Goal: Task Accomplishment & Management: Use online tool/utility

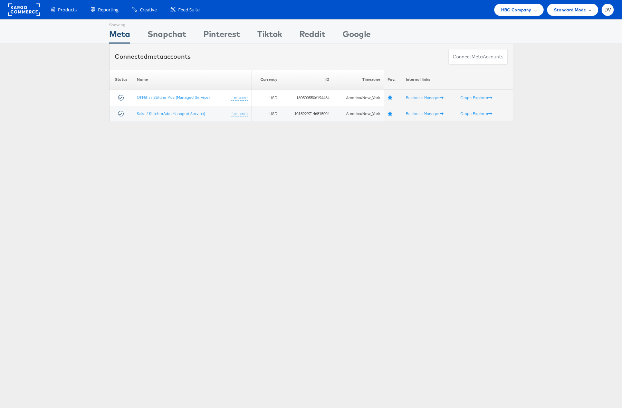
click at [529, 12] on span "HBC Company" at bounding box center [516, 9] width 30 height 7
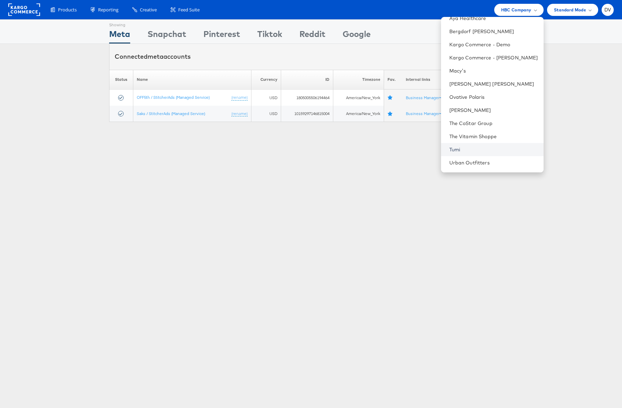
scroll to position [97, 0]
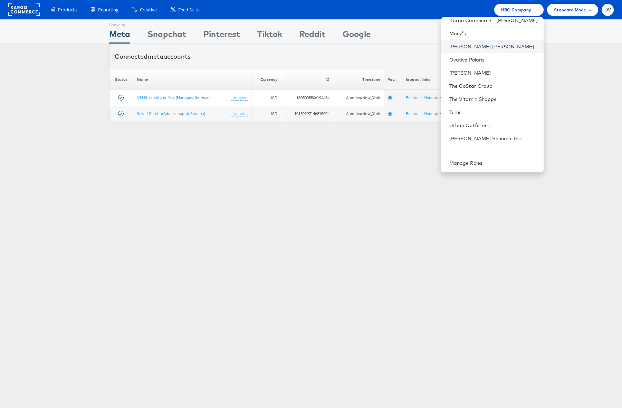
click at [481, 48] on link "[PERSON_NAME] [PERSON_NAME]" at bounding box center [493, 46] width 89 height 7
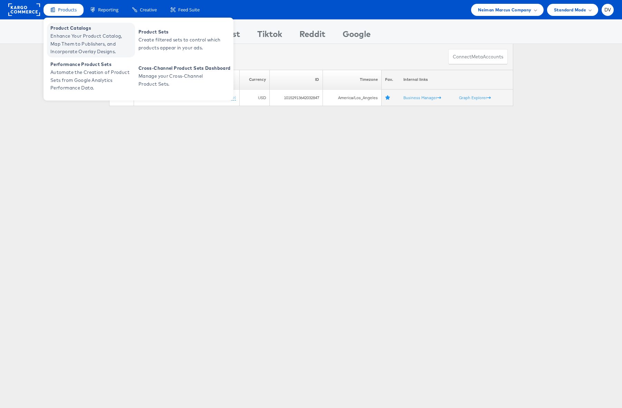
click at [73, 39] on span "Enhance Your Product Catalog, Map Them to Publishers, and Incorporate Overlay D…" at bounding box center [91, 43] width 83 height 23
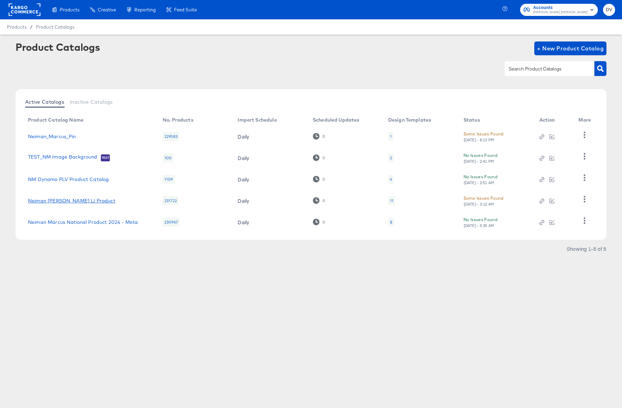
click at [100, 202] on link "Neiman Marcus Dentsu LI Product" at bounding box center [71, 201] width 87 height 6
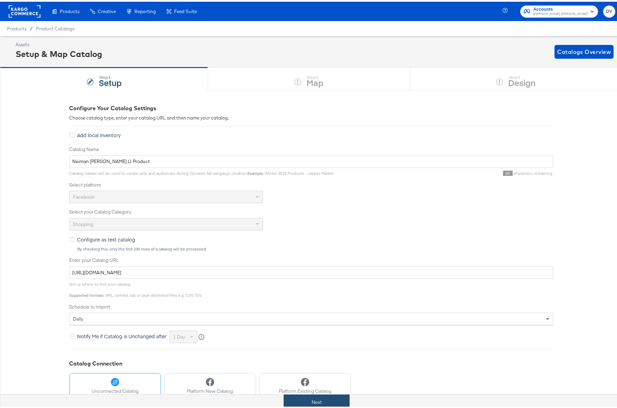
click at [317, 399] on button "Next" at bounding box center [317, 401] width 66 height 16
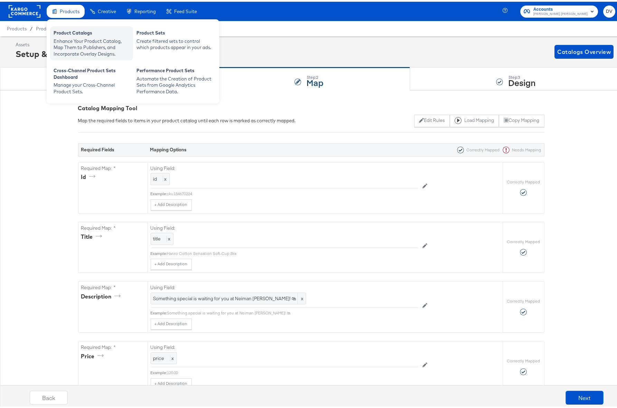
click at [66, 29] on div "Product Catalogs" at bounding box center [92, 32] width 76 height 8
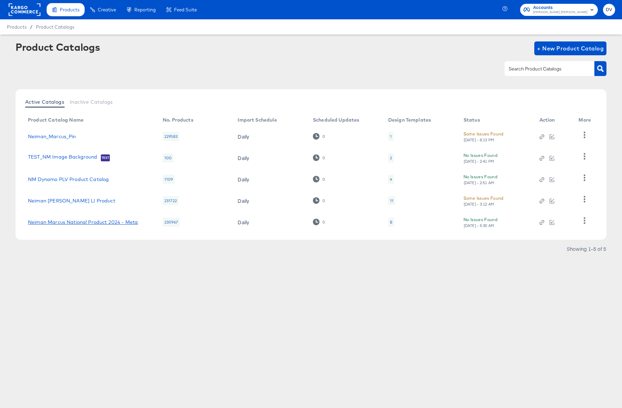
click at [87, 221] on link "Neiman Marcus National Product 2024 - Meta" at bounding box center [83, 222] width 110 height 6
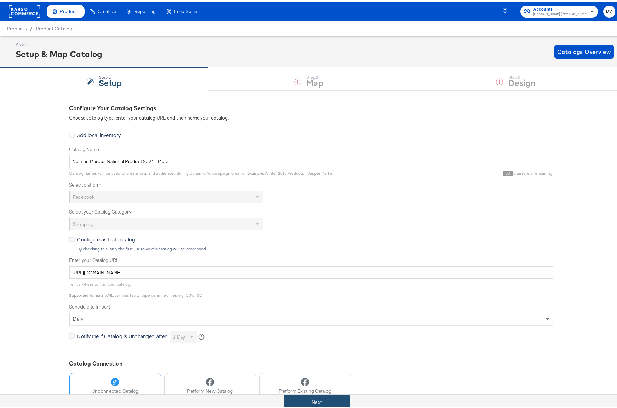
click at [291, 398] on button "Next" at bounding box center [317, 401] width 66 height 16
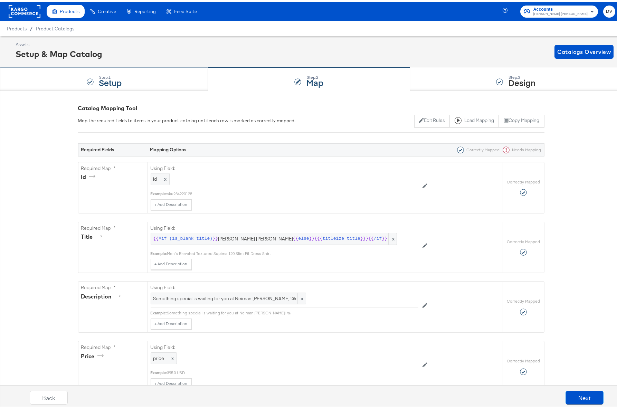
click at [149, 78] on div "Step: 1 Setup" at bounding box center [104, 77] width 208 height 23
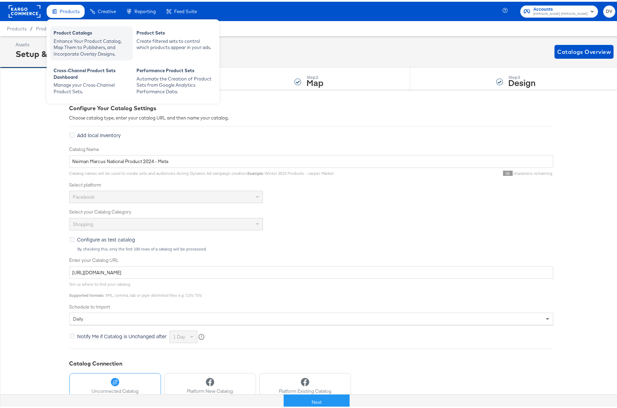
click at [72, 40] on div "Enhance Your Product Catalog, Map Them to Publishers, and Incorporate Overlay D…" at bounding box center [92, 45] width 76 height 19
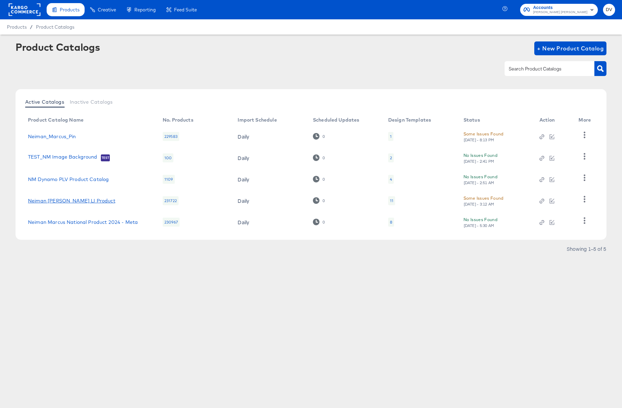
click at [96, 200] on link "Neiman Marcus Dentsu LI Product" at bounding box center [71, 201] width 87 height 6
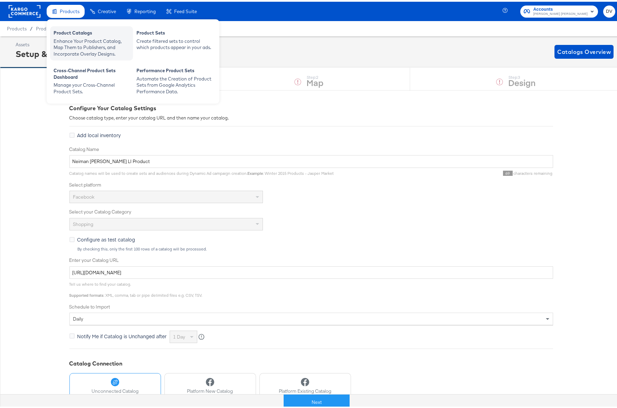
click at [65, 31] on div "Product Catalogs" at bounding box center [92, 32] width 76 height 8
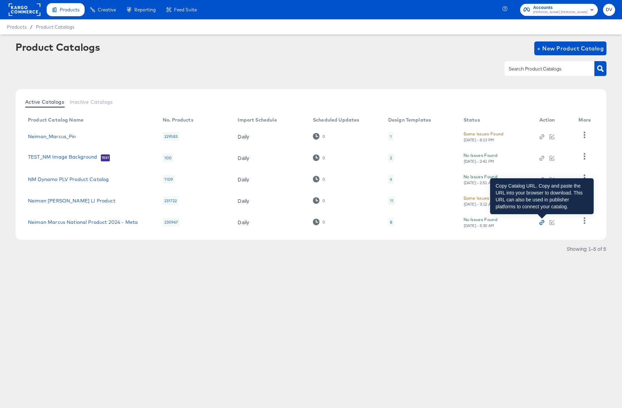
click at [542, 223] on icon "button" at bounding box center [542, 222] width 5 height 5
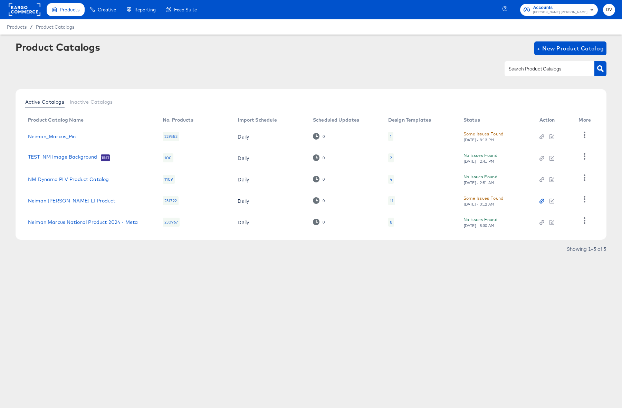
click at [542, 200] on icon "button" at bounding box center [542, 201] width 2 height 2
click at [106, 223] on link "Neiman Marcus National Product 2024 - Meta" at bounding box center [83, 222] width 110 height 6
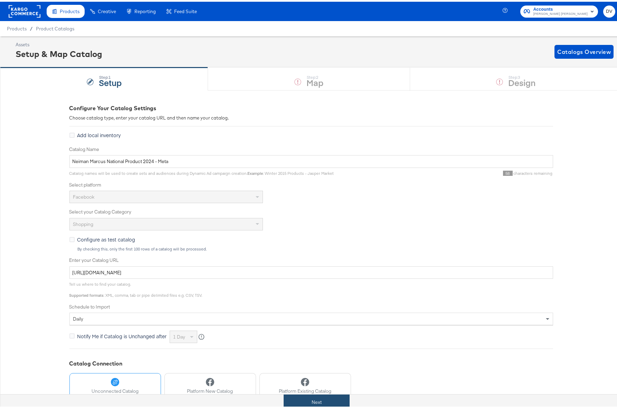
click at [309, 398] on button "Next" at bounding box center [317, 401] width 66 height 16
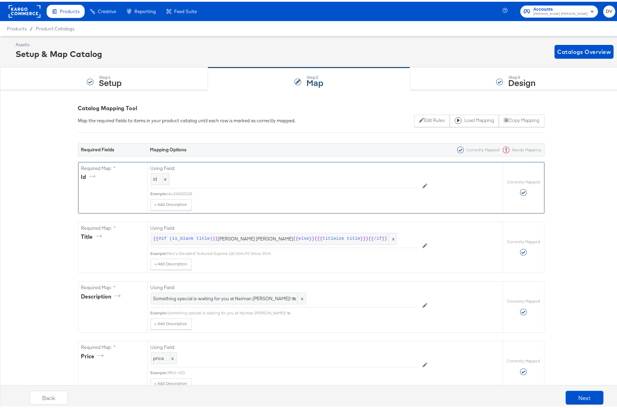
click at [187, 191] on div "sku234220128" at bounding box center [292, 192] width 251 height 6
copy div "sku234220128"
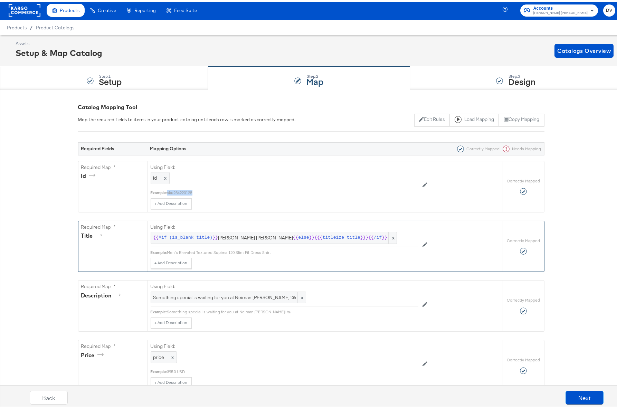
scroll to position [1, 0]
drag, startPoint x: 266, startPoint y: 250, endPoint x: 165, endPoint y: 250, distance: 100.9
click at [167, 250] on div "Men's Elevated Textured Supima 120 Slim-Fit Dress Shirt" at bounding box center [292, 251] width 251 height 6
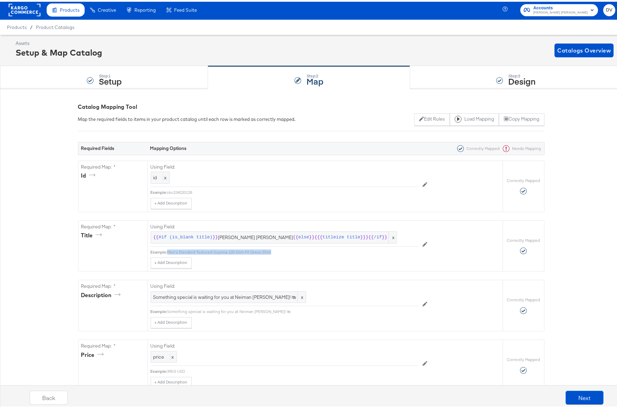
copy div "Men's Elevated Textured Supima 120 Slim-Fit Dress Shirt"
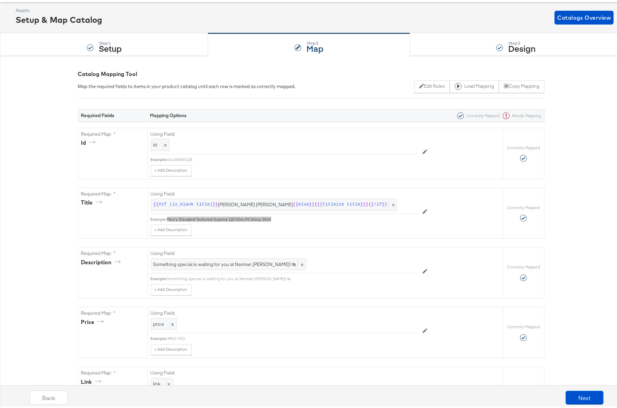
scroll to position [46, 0]
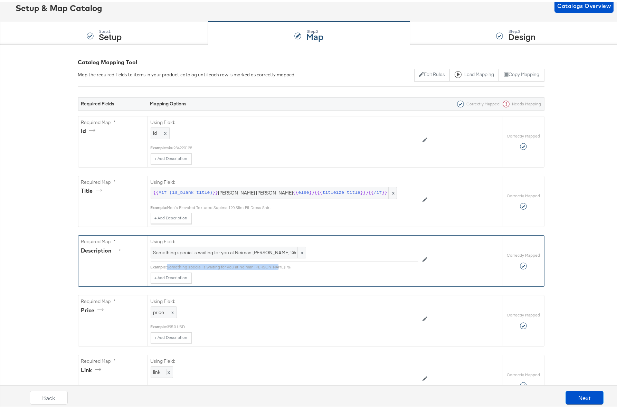
drag, startPoint x: 271, startPoint y: 266, endPoint x: 165, endPoint y: 265, distance: 105.0
click at [167, 265] on div "Something special is waiting for you at Neiman Marcus! 🛍" at bounding box center [292, 266] width 251 height 6
copy div "Something special is waiting for you at Neiman Marcus! 🛍"
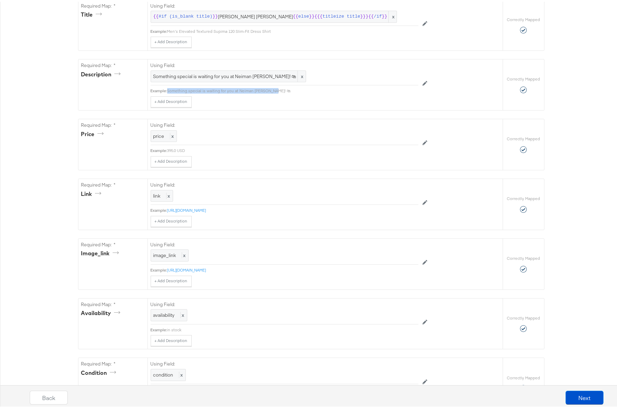
scroll to position [222, 0]
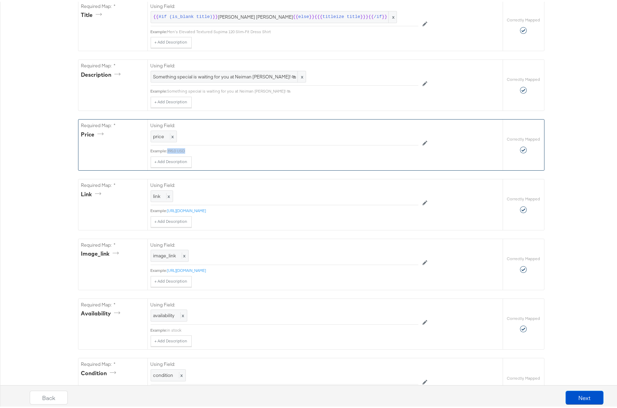
drag, startPoint x: 183, startPoint y: 149, endPoint x: 166, endPoint y: 150, distance: 16.9
click at [167, 150] on div "395.0 USD" at bounding box center [292, 149] width 251 height 6
copy div "395.0 USD"
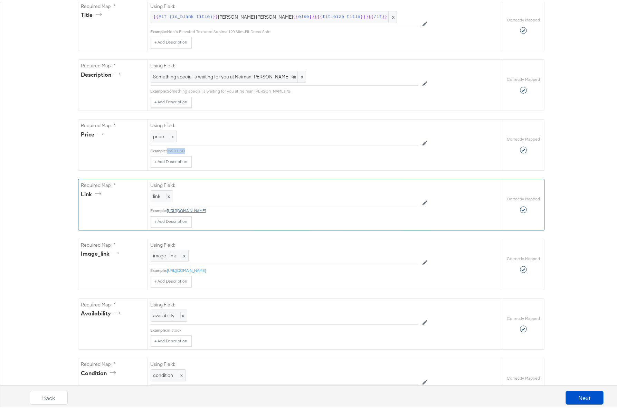
copy link "https://www.neimanmarcus.com/p/eton-mens-elevated-textured-supima-120-slim-fit-…"
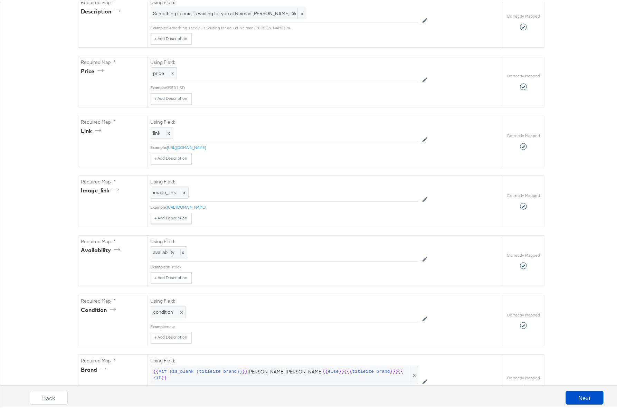
scroll to position [299, 0]
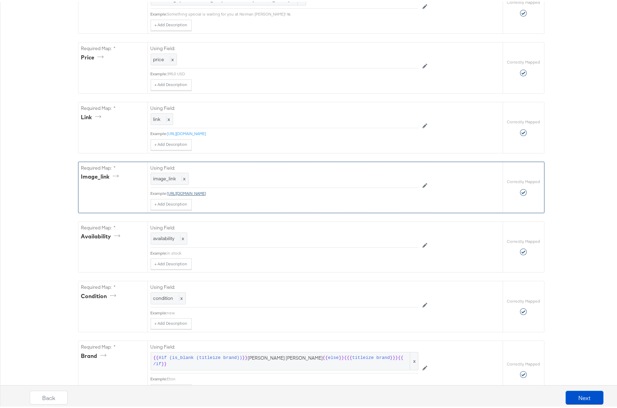
copy link "https://media.neimanmarcus.com/f_auto,q_auto,w_1024,h_1024/w_1200,h_1500/01/nm_…"
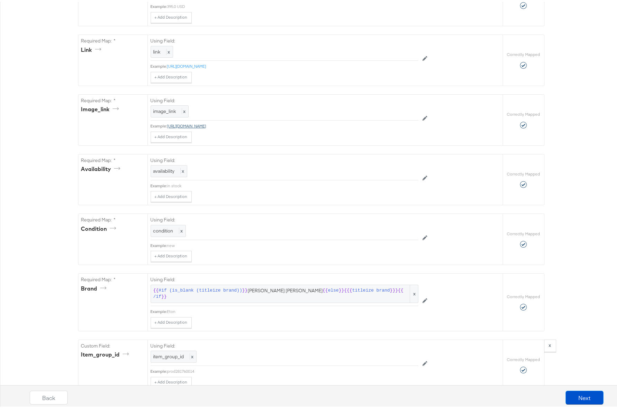
scroll to position [386, 0]
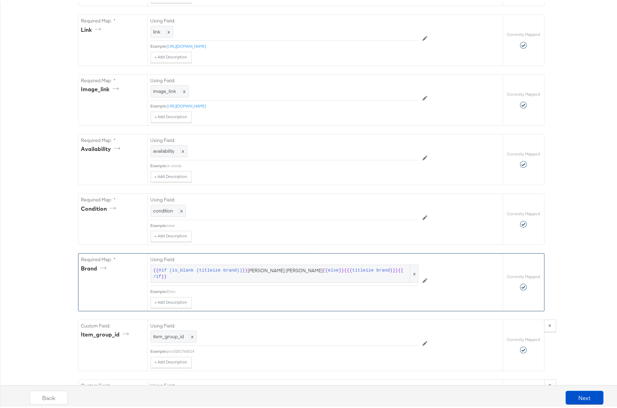
click at [171, 287] on div "Eton" at bounding box center [292, 290] width 251 height 6
copy div "Eton"
click at [177, 347] on div "prod281760014" at bounding box center [292, 350] width 251 height 6
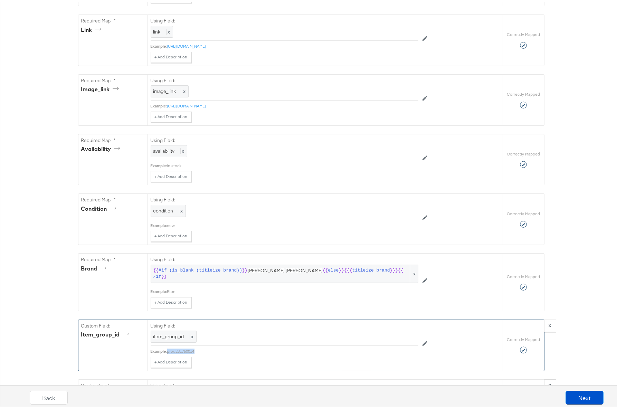
click at [177, 347] on div "prod281760014" at bounding box center [292, 350] width 251 height 6
copy div "prod281760014"
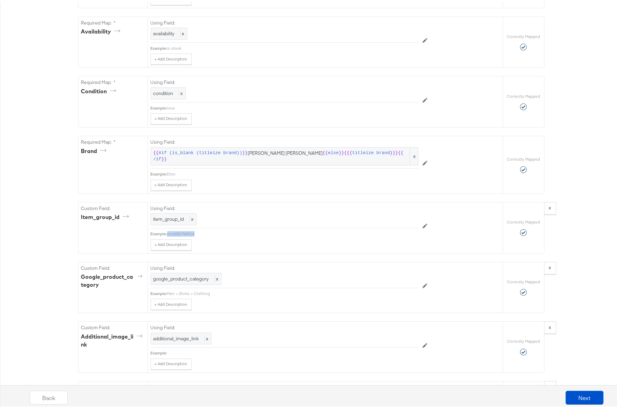
scroll to position [574, 0]
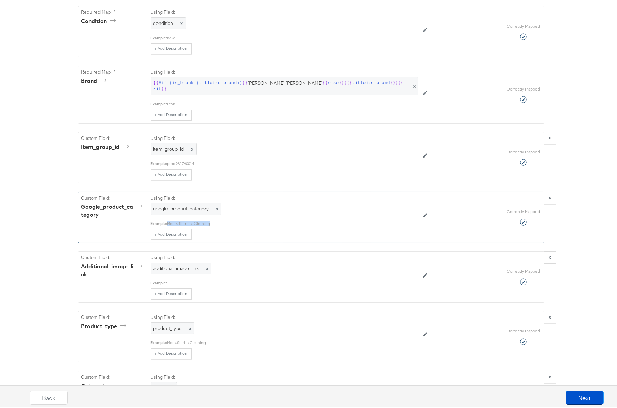
drag, startPoint x: 209, startPoint y: 216, endPoint x: 166, endPoint y: 217, distance: 43.2
click at [167, 219] on div "Men > Shirts > Clothing" at bounding box center [292, 222] width 251 height 6
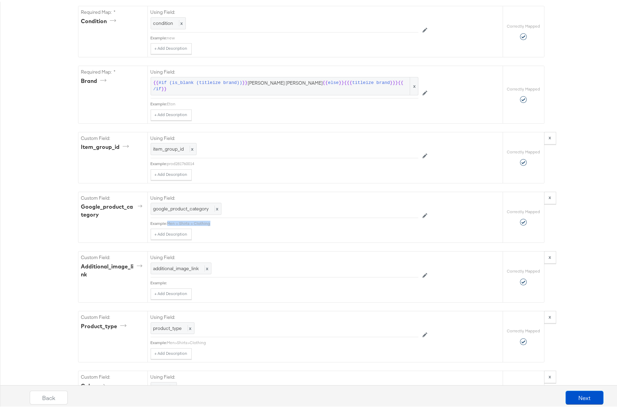
copy div "Men > Shirts > Clothing"
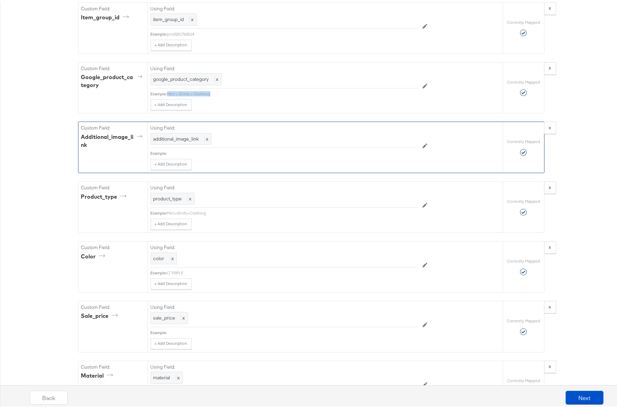
scroll to position [703, 0]
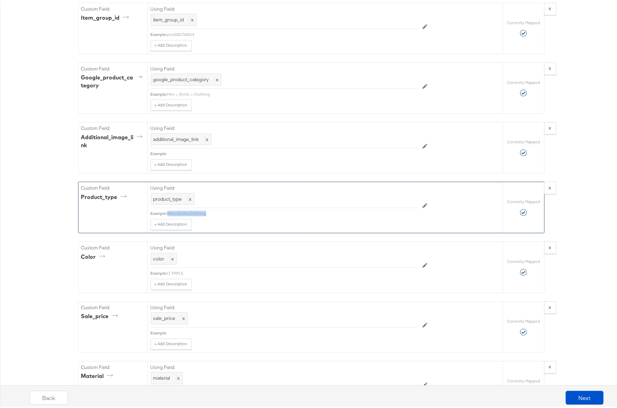
drag, startPoint x: 204, startPoint y: 206, endPoint x: 167, endPoint y: 207, distance: 37.3
click at [167, 209] on div "Men>Shirts>Clothing" at bounding box center [292, 212] width 251 height 6
copy div "Men>Shirts>Clothing"
click at [167, 269] on div "LT PRPLE" at bounding box center [292, 272] width 251 height 6
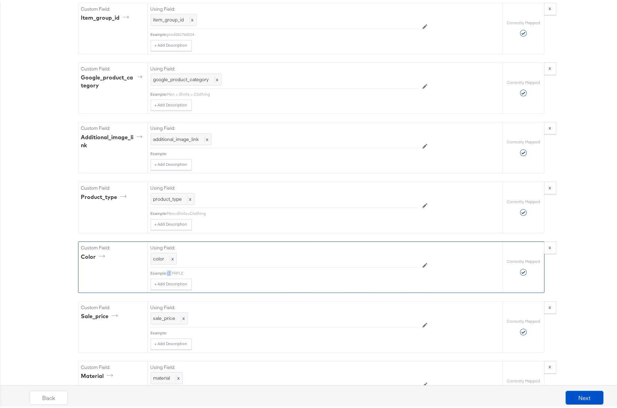
click at [167, 269] on div "LT PRPLE" at bounding box center [292, 272] width 251 height 6
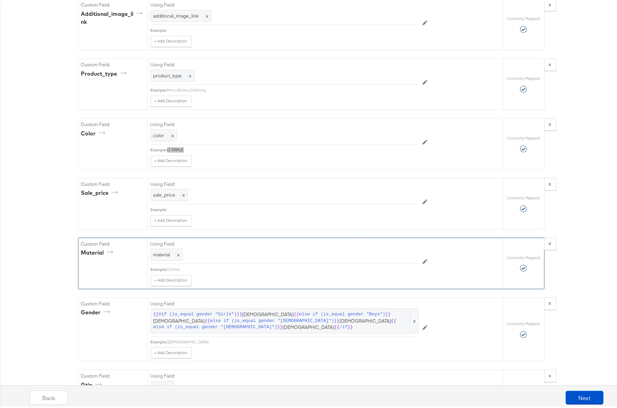
scroll to position [881, 0]
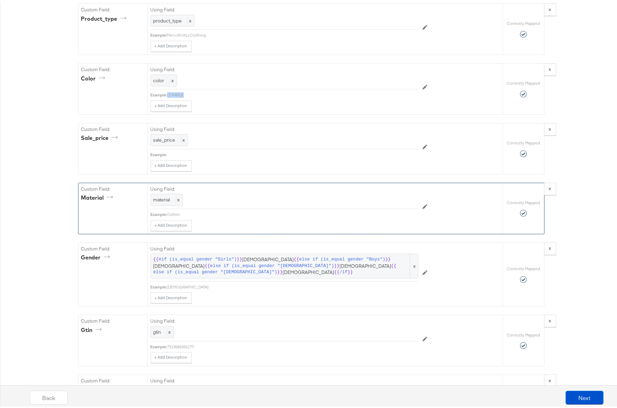
click at [170, 210] on div "Cotton" at bounding box center [292, 213] width 251 height 6
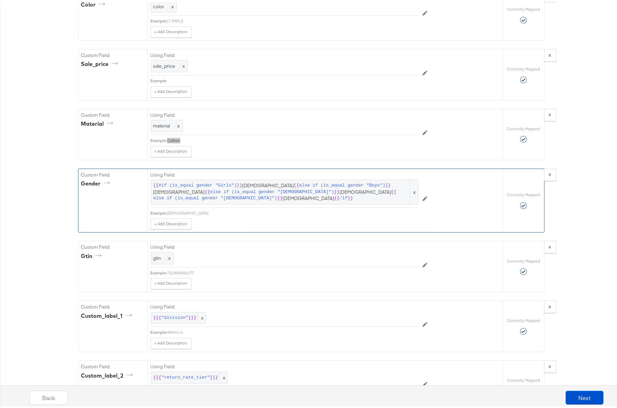
scroll to position [981, 0]
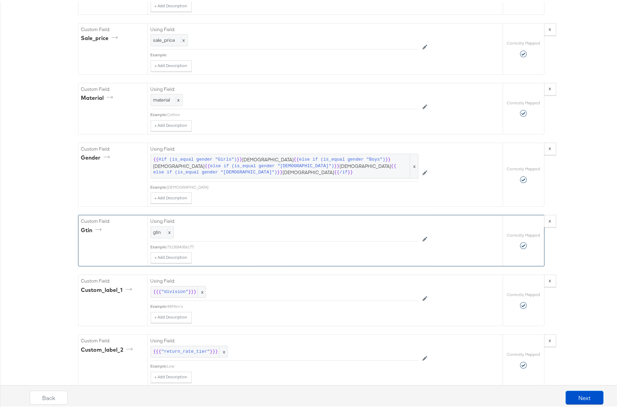
click at [189, 243] on div "7313584356177" at bounding box center [292, 246] width 251 height 6
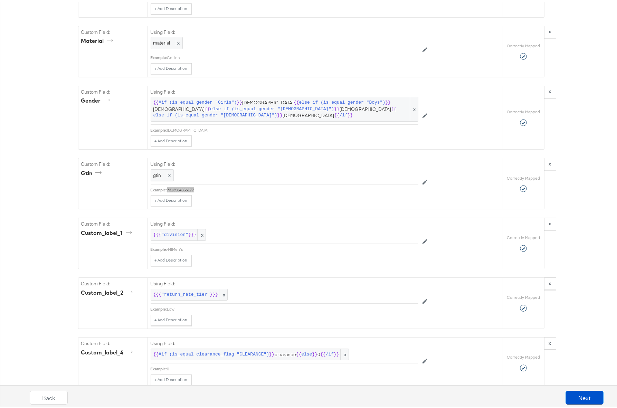
scroll to position [1041, 0]
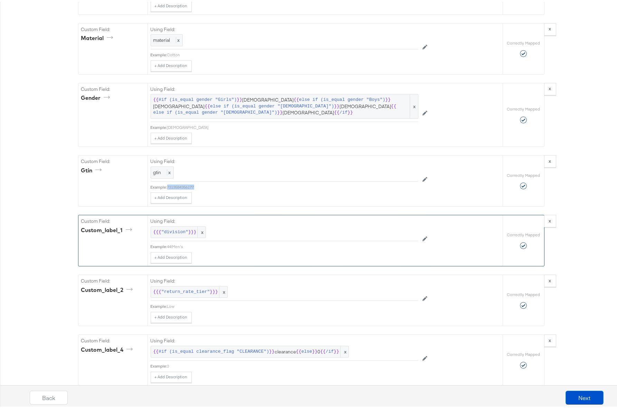
click at [176, 242] on div "44|Men's" at bounding box center [292, 245] width 251 height 6
click at [174, 242] on div "44|Men's" at bounding box center [292, 245] width 251 height 6
drag, startPoint x: 183, startPoint y: 231, endPoint x: 166, endPoint y: 232, distance: 17.0
click at [167, 242] on div "44|Men's" at bounding box center [292, 245] width 251 height 6
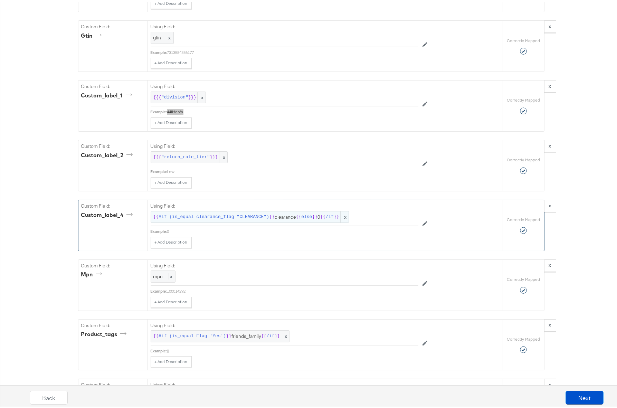
scroll to position [1178, 0]
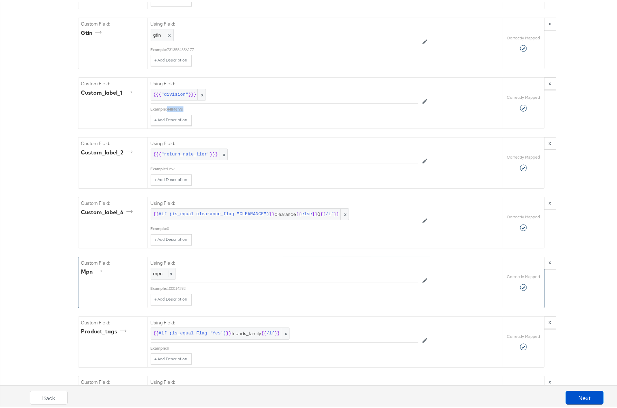
click at [184, 284] on div "100014292" at bounding box center [292, 287] width 251 height 6
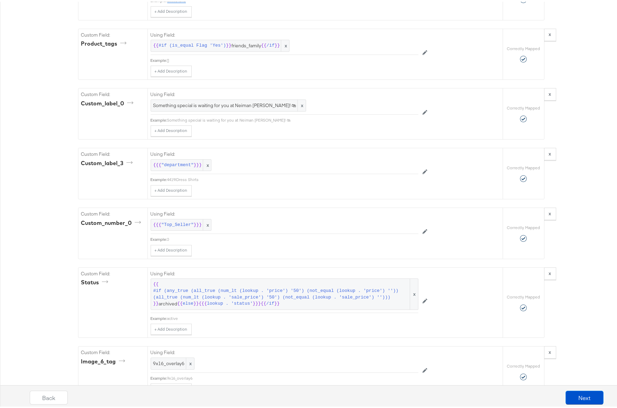
scroll to position [1466, 0]
click at [177, 175] on div "4419|Dress Shirts" at bounding box center [292, 178] width 251 height 6
drag, startPoint x: 183, startPoint y: 165, endPoint x: 165, endPoint y: 165, distance: 18.3
click at [165, 175] on div "Example: 4419|Dress Shirts" at bounding box center [285, 178] width 268 height 6
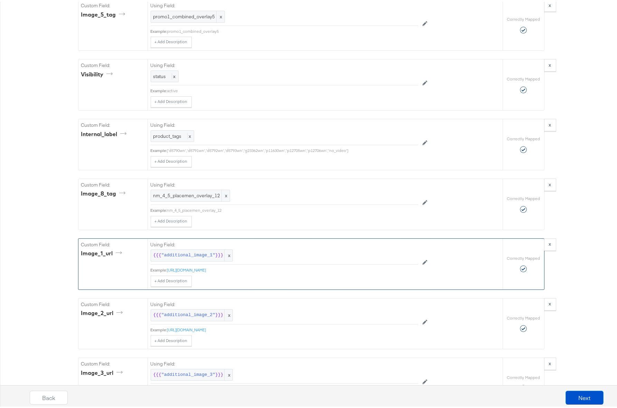
scroll to position [2171, 0]
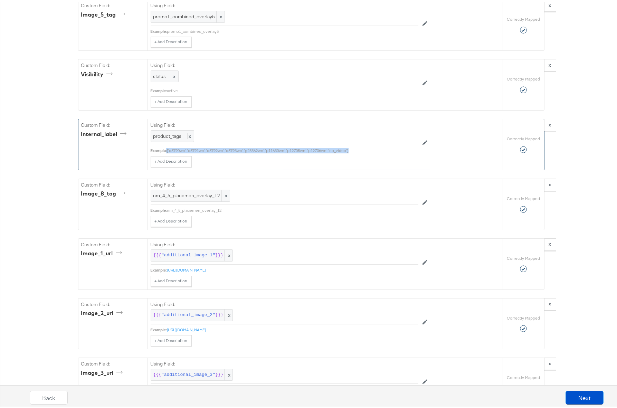
drag, startPoint x: 351, startPoint y: 135, endPoint x: 164, endPoint y: 136, distance: 187.3
click at [164, 146] on div "Example: ['d5790wn','d5791wn','d5792wn','d5793wn','g23362wn','p11630wn','p12705…" at bounding box center [285, 149] width 268 height 6
click at [330, 146] on div "['d5790wn','d5791wn','d5792wn','d5793wn','g23362wn','p11630wn','p12705wn','p127…" at bounding box center [292, 149] width 251 height 6
drag, startPoint x: 321, startPoint y: 135, endPoint x: 165, endPoint y: 135, distance: 155.8
click at [165, 146] on div "Example: ['d5790wn','d5791wn','d5792wn','d5793wn','g23362wn','p11630wn','p12705…" at bounding box center [285, 149] width 268 height 6
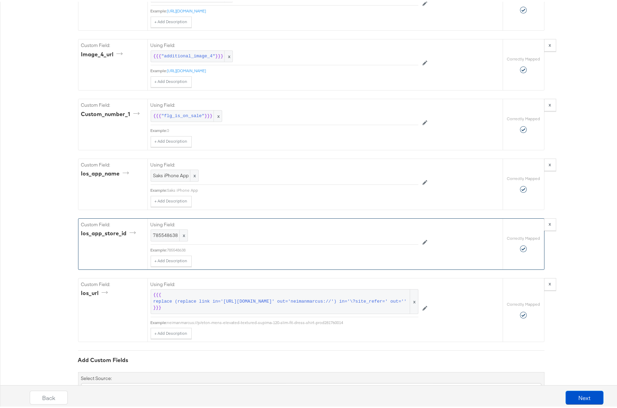
scroll to position [2578, 0]
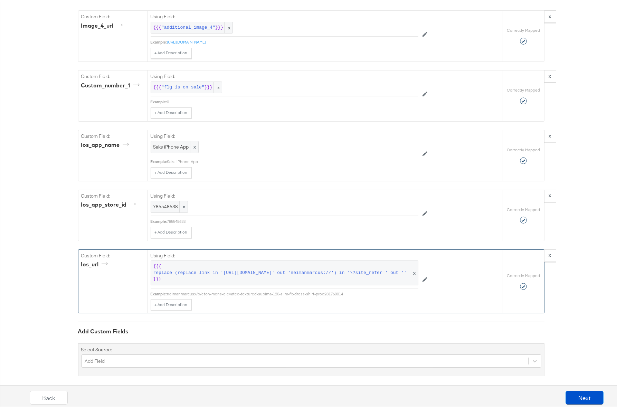
drag, startPoint x: 289, startPoint y: 286, endPoint x: 165, endPoint y: 286, distance: 123.7
click at [165, 290] on div "Example: neimanmarcus://p/eton-mens-elevated-textured-supima-120-slim-fit-dress…" at bounding box center [285, 293] width 268 height 6
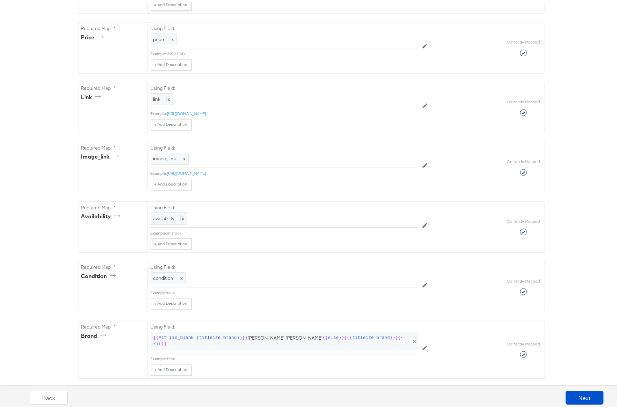
scroll to position [0, 0]
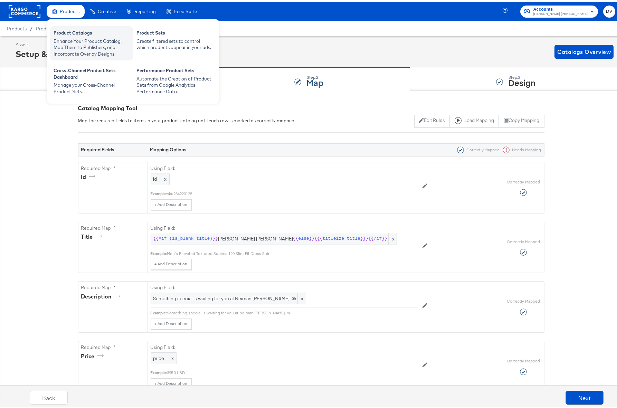
click at [66, 28] on div "Product Catalogs" at bounding box center [92, 32] width 76 height 8
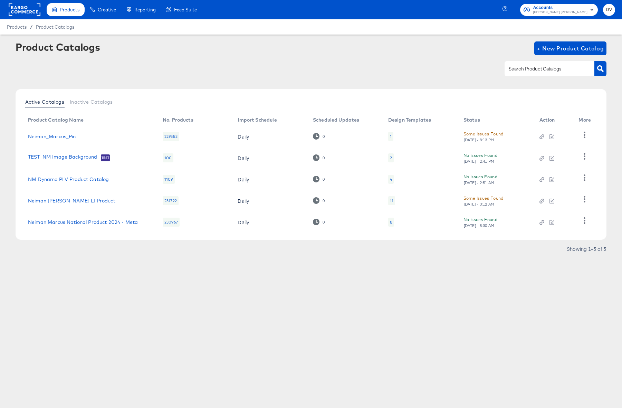
click at [76, 201] on link "Neiman Marcus Dentsu LI Product" at bounding box center [71, 201] width 87 height 6
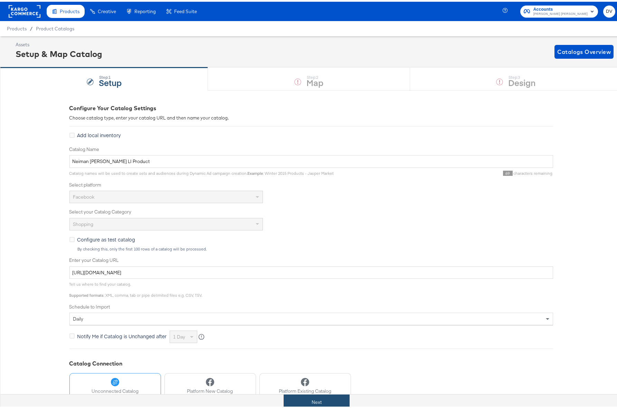
click at [310, 402] on button "Next" at bounding box center [317, 401] width 66 height 16
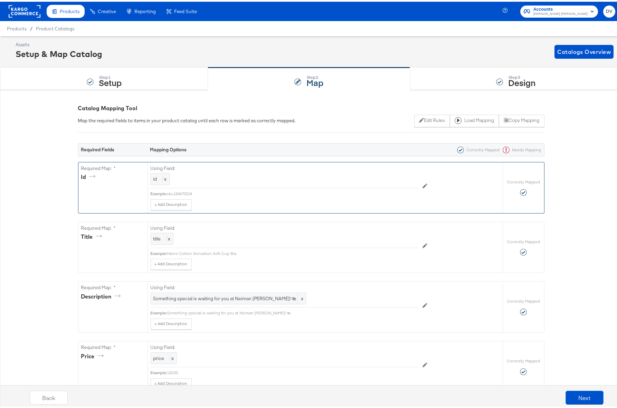
click at [185, 192] on div "sku184670224" at bounding box center [292, 192] width 251 height 6
click at [230, 241] on div "title x" at bounding box center [285, 237] width 268 height 12
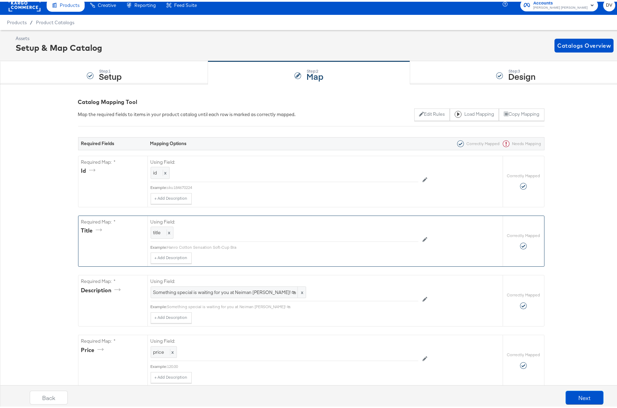
scroll to position [16, 0]
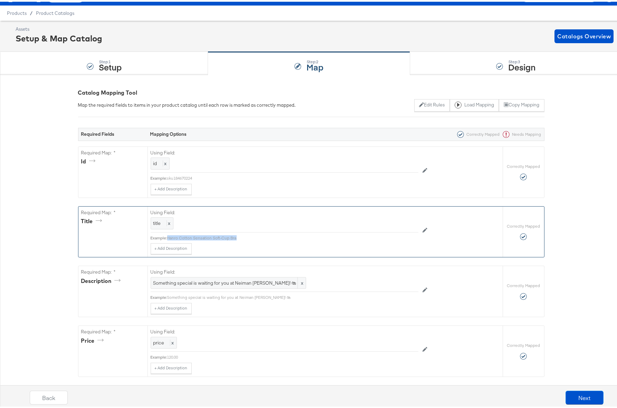
drag, startPoint x: 224, startPoint y: 235, endPoint x: 166, endPoint y: 237, distance: 57.4
click at [167, 237] on div "Hanro Cotton Sensation Soft-Cup Bra" at bounding box center [292, 237] width 251 height 6
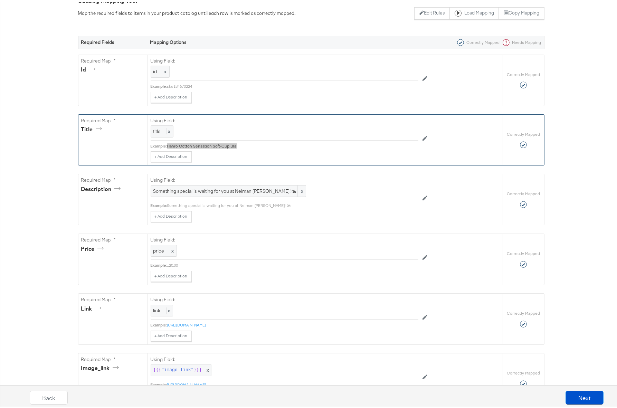
scroll to position [155, 0]
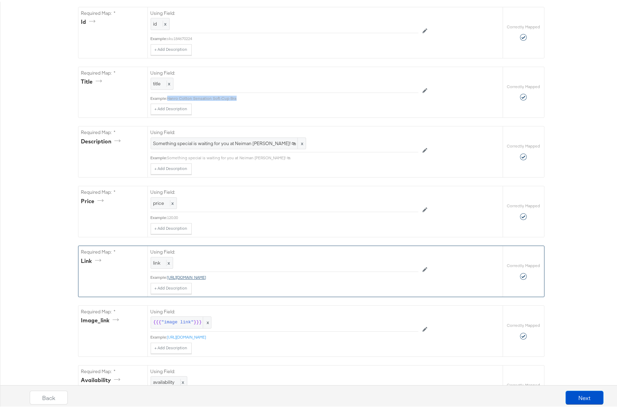
drag, startPoint x: 369, startPoint y: 275, endPoint x: 166, endPoint y: 276, distance: 203.5
click at [167, 276] on div "https://www.neimanmarcus.com/p/hanro-cotton-sensation-soft-cup-bra-prod21880002…" at bounding box center [292, 276] width 251 height 6
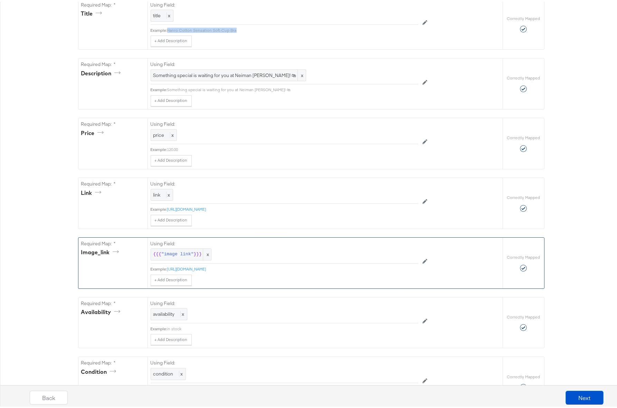
scroll to position [225, 0]
drag, startPoint x: 357, startPoint y: 266, endPoint x: 166, endPoint y: 267, distance: 191.1
click at [167, 267] on div "https://media.neimanmarcus.com/f_auto%2Cq_auto/w_1200%2Ch_1500/01/nm_2974087_10…" at bounding box center [292, 266] width 251 height 6
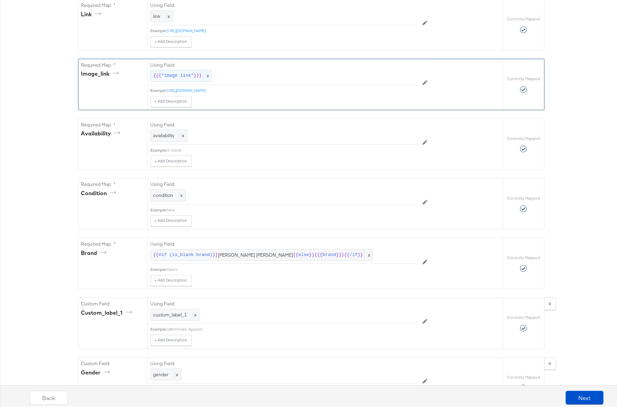
scroll to position [457, 0]
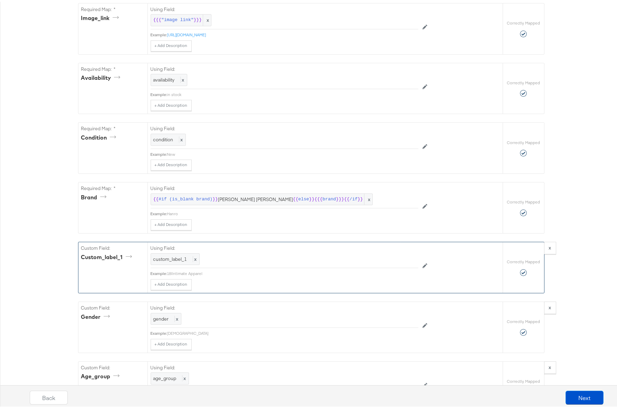
click at [178, 272] on div "18|Intimate Apparel" at bounding box center [292, 272] width 251 height 6
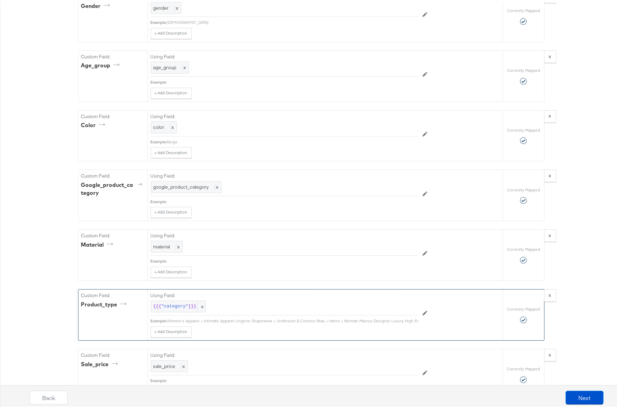
scroll to position [0, 18]
click at [407, 320] on div "Women's Apparel > Intimate Apparel Lingerie Shapewear > Underwire & Contour Bra…" at bounding box center [287, 319] width 275 height 6
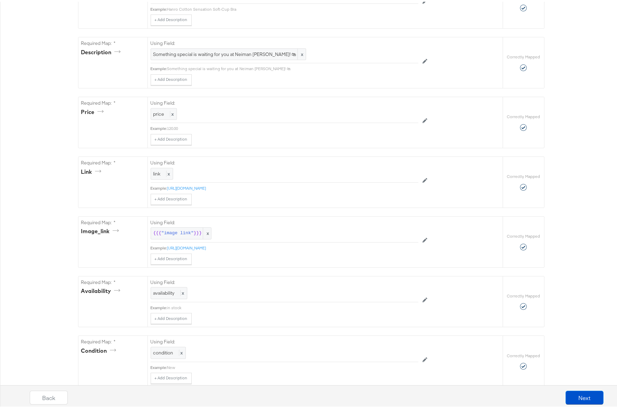
scroll to position [0, 0]
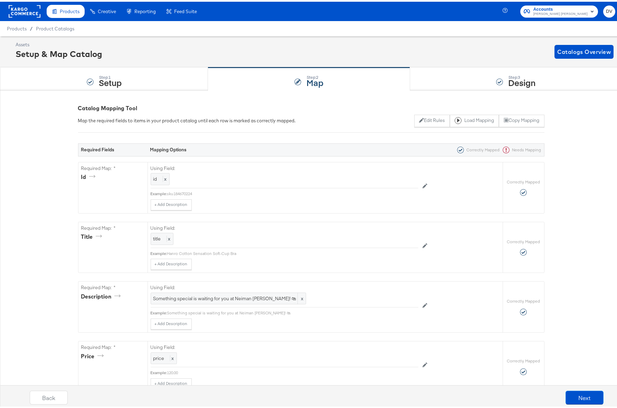
click at [30, 12] on rect at bounding box center [25, 9] width 32 height 12
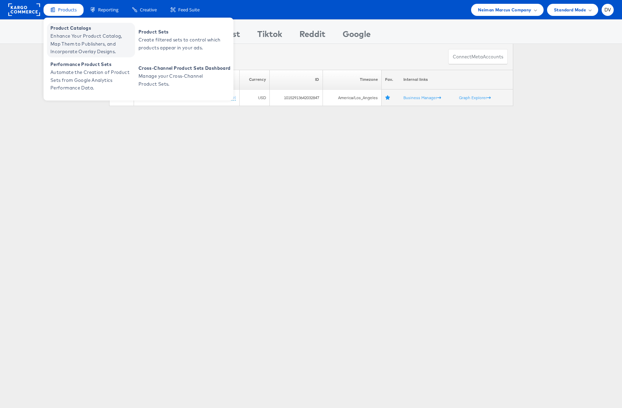
click at [73, 45] on span "Enhance Your Product Catalog, Map Them to Publishers, and Incorporate Overlay D…" at bounding box center [91, 43] width 83 height 23
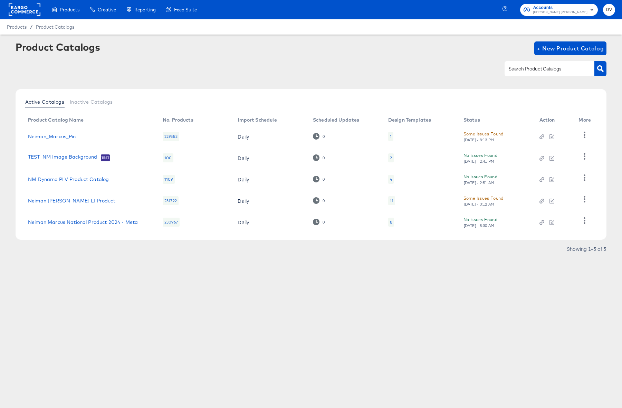
click at [23, 6] on rect at bounding box center [25, 9] width 32 height 12
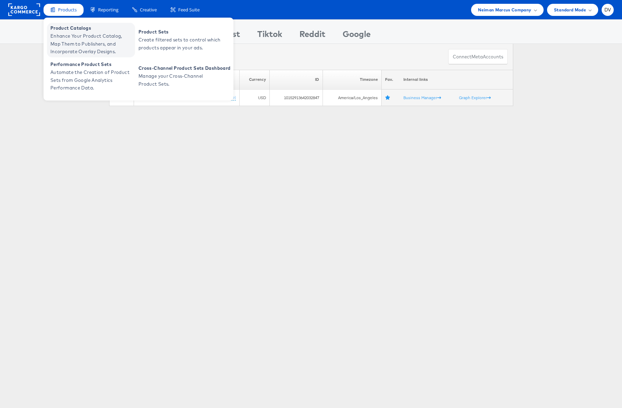
click at [59, 23] on link "Product Catalogs Enhance Your Product Catalog, Map Them to Publishers, and Inco…" at bounding box center [91, 40] width 88 height 35
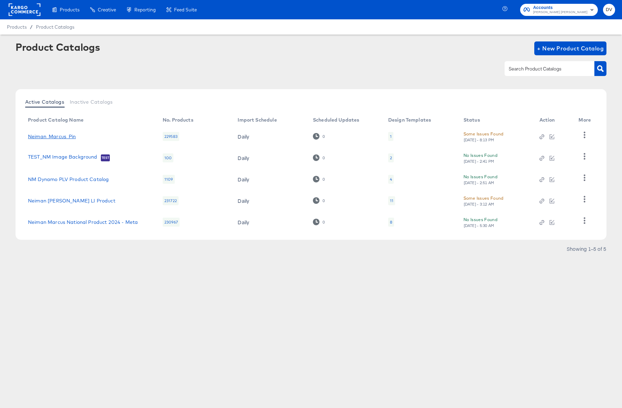
click at [59, 134] on link "Neiman_Marcus_Pin" at bounding box center [52, 137] width 48 height 6
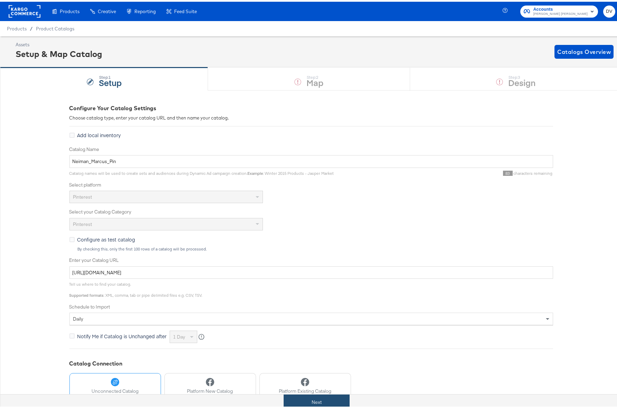
click at [306, 405] on button "Next" at bounding box center [317, 401] width 66 height 16
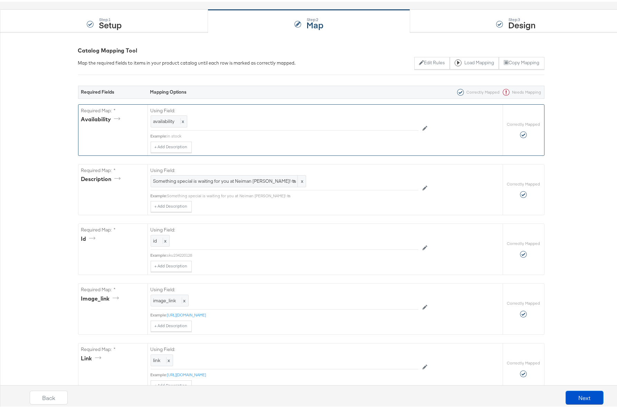
scroll to position [61, 0]
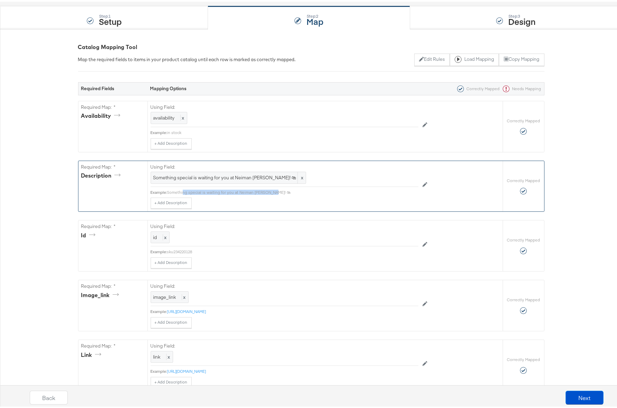
drag, startPoint x: 273, startPoint y: 190, endPoint x: 181, endPoint y: 191, distance: 92.6
click at [181, 191] on div "Something special is waiting for you at Neiman Marcus! 🛍" at bounding box center [292, 191] width 251 height 6
click at [184, 250] on div "sku234220128" at bounding box center [292, 250] width 251 height 6
copy div "sku234220128"
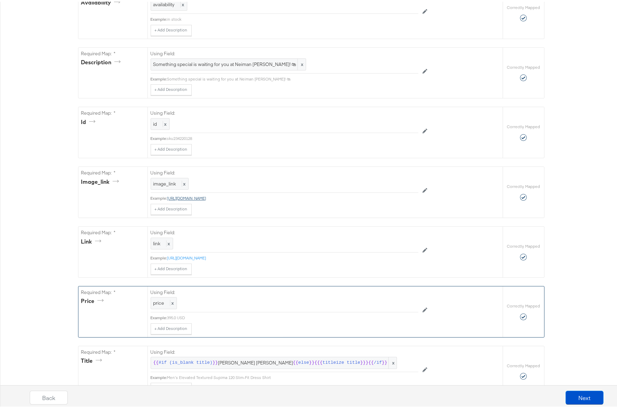
scroll to position [184, 0]
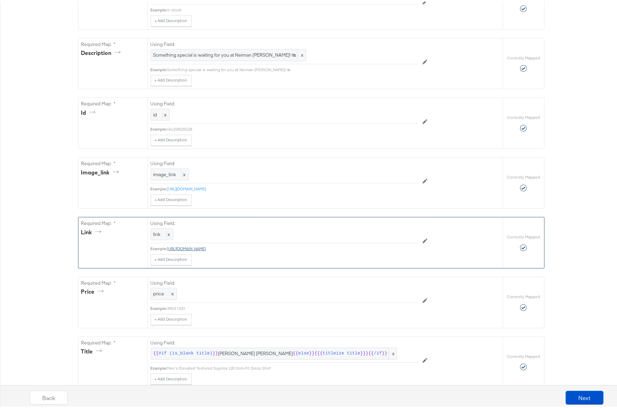
drag, startPoint x: 376, startPoint y: 247, endPoint x: 166, endPoint y: 247, distance: 210.1
click at [167, 247] on div "https://www.neimanmarcus.com/p/eton-mens-elevated-textured-supima-120-slim-fit-…" at bounding box center [292, 247] width 251 height 6
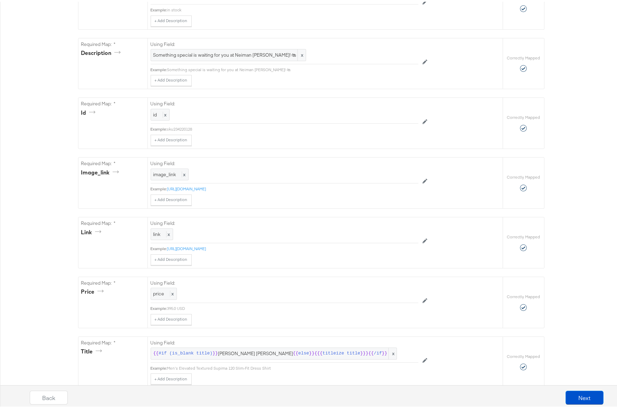
copy link "https://www.neimanmarcus.com/p/eton-mens-elevated-textured-supima-120-slim-fit-…"
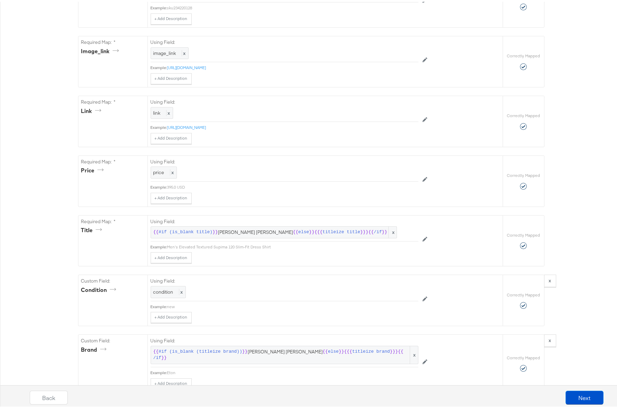
scroll to position [322, 0]
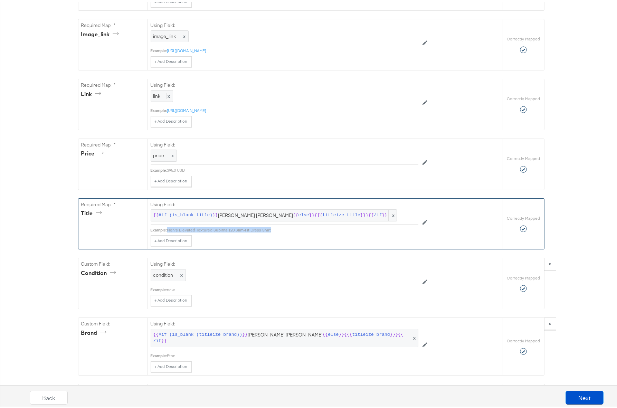
drag, startPoint x: 267, startPoint y: 228, endPoint x: 167, endPoint y: 228, distance: 100.9
click at [167, 228] on div "Men's Elevated Textured Supima 120 Slim-Fit Dress Shirt" at bounding box center [292, 229] width 251 height 6
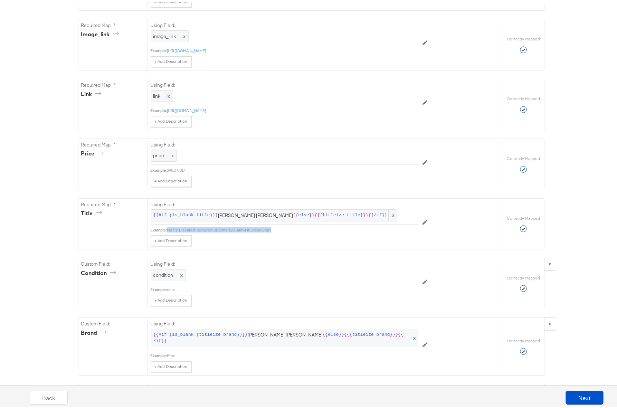
copy div "Men's Elevated Textured Supima 120 Slim-Fit Dress Shirt"
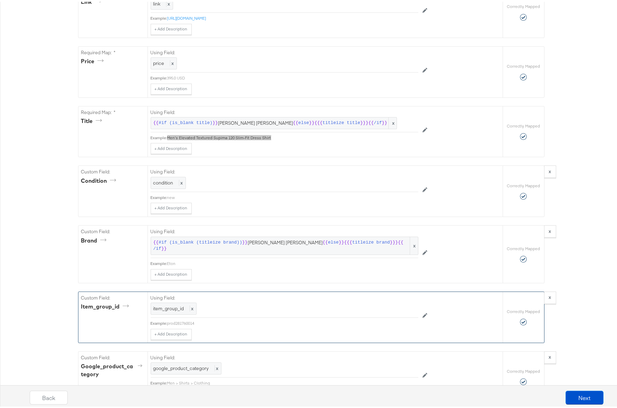
scroll to position [420, 0]
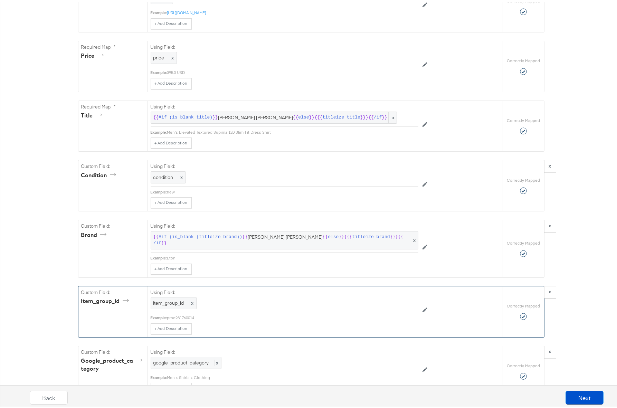
click at [177, 313] on div "prod281760014" at bounding box center [292, 316] width 251 height 6
copy div "prod281760014"
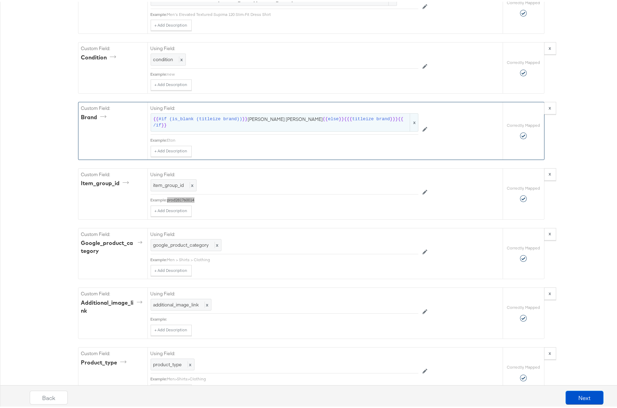
scroll to position [540, 0]
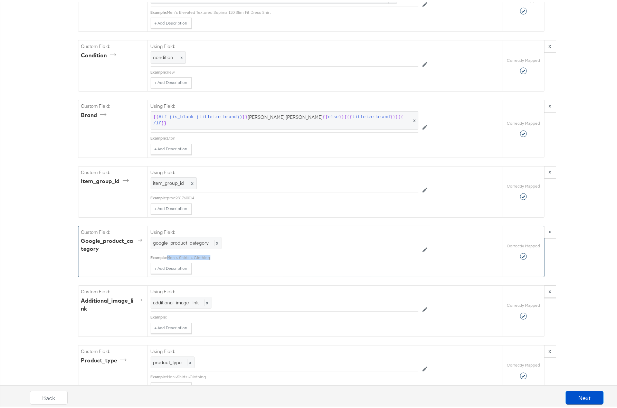
drag, startPoint x: 209, startPoint y: 250, endPoint x: 165, endPoint y: 251, distance: 43.5
click at [167, 253] on div "Men > Shirts > Clothing" at bounding box center [292, 256] width 251 height 6
copy div "Men > Shirts > Clothing"
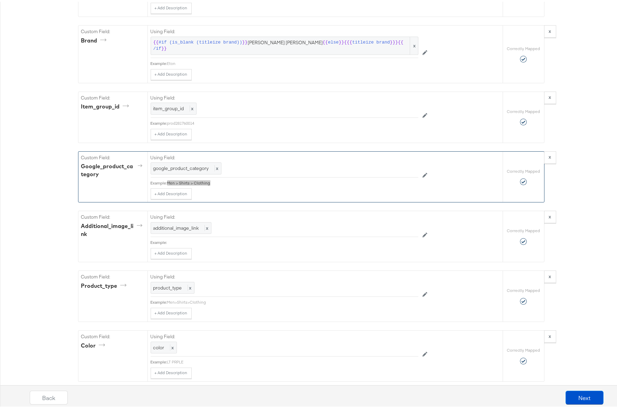
scroll to position [614, 0]
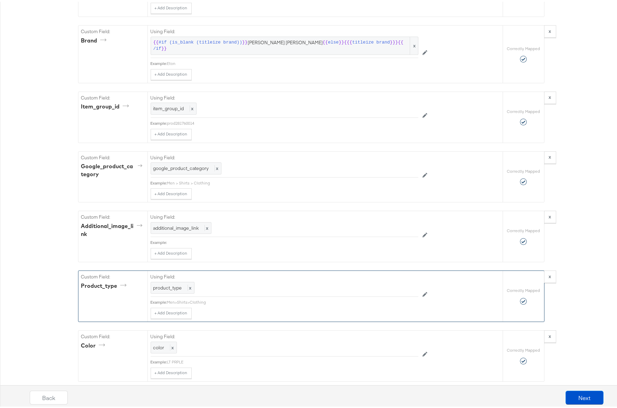
click at [200, 298] on div "Men>Shirts>Clothing" at bounding box center [292, 301] width 251 height 6
copy div "Men>Shirts>Clothing"
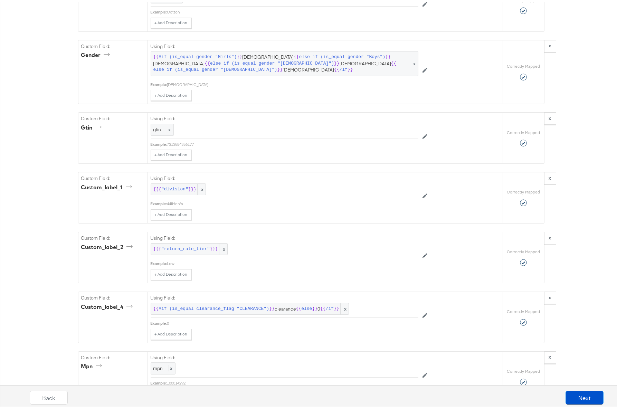
scroll to position [1082, 0]
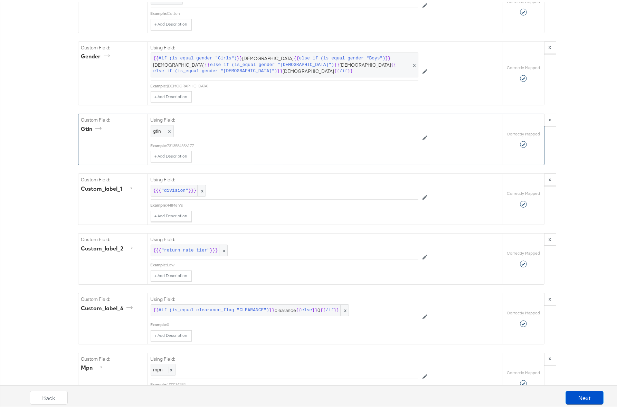
click at [184, 141] on div "7313584356177" at bounding box center [292, 144] width 251 height 6
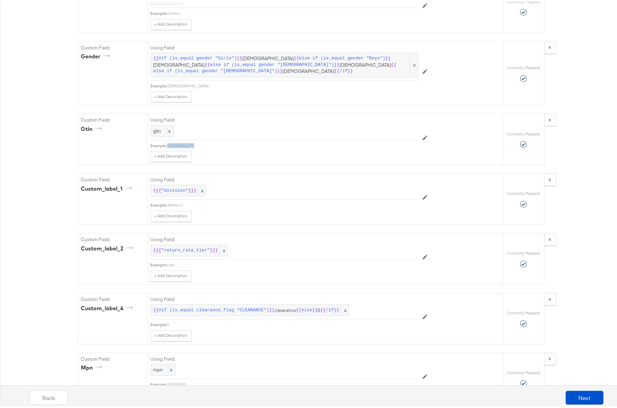
copy div "7313584356177"
drag, startPoint x: 181, startPoint y: 192, endPoint x: 165, endPoint y: 192, distance: 15.6
click at [167, 201] on div "44|Men's" at bounding box center [292, 204] width 251 height 6
copy div "44|Men's"
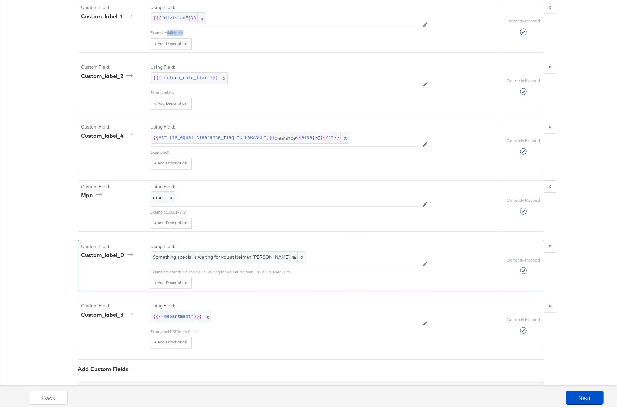
scroll to position [1260, 0]
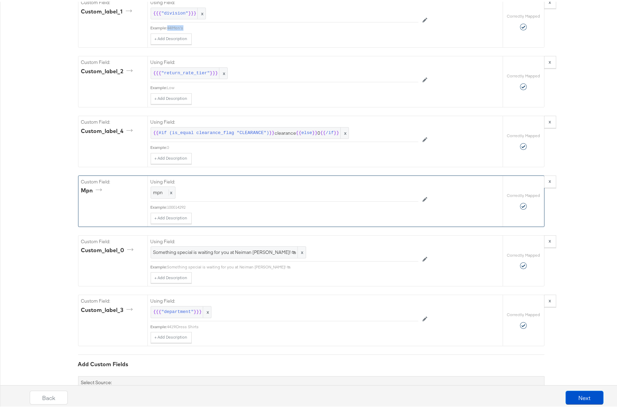
click at [181, 203] on div "100014292" at bounding box center [292, 206] width 251 height 6
copy div "100014292"
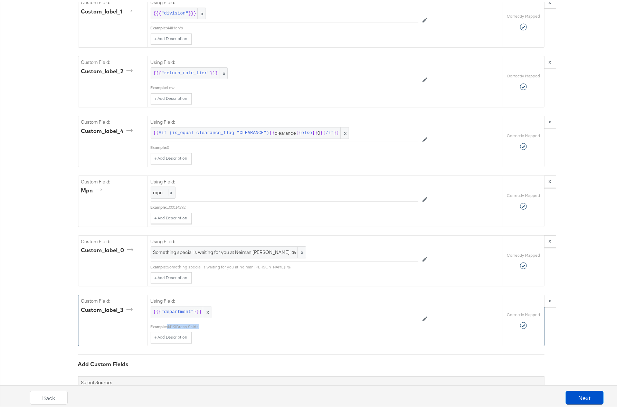
drag, startPoint x: 184, startPoint y: 313, endPoint x: 184, endPoint y: 316, distance: 3.5
click at [167, 322] on div "4419|Dress Shirts" at bounding box center [292, 325] width 251 height 6
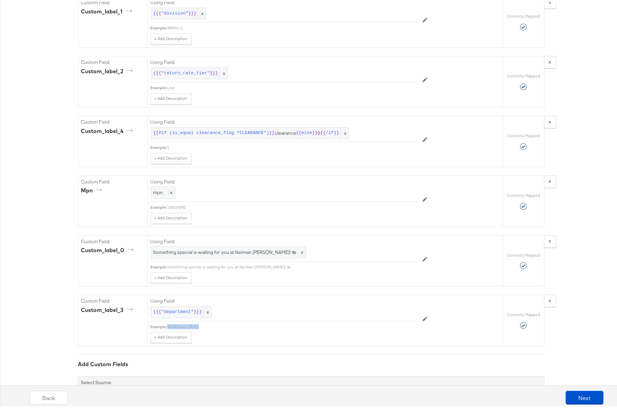
copy div "4419|Dress Shirts"
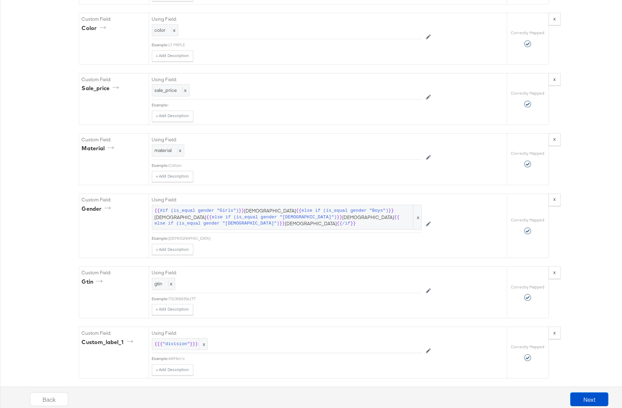
scroll to position [0, 0]
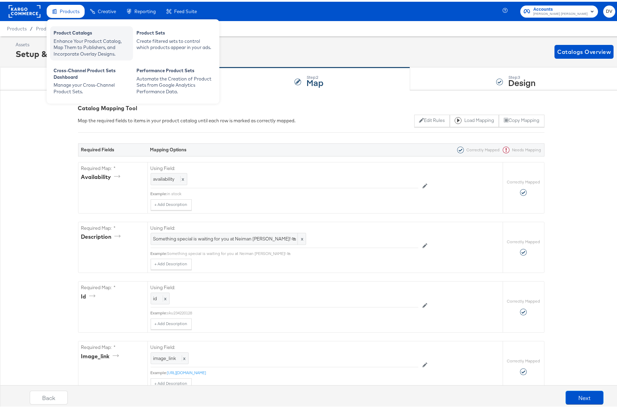
click at [68, 30] on div "Product Catalogs" at bounding box center [92, 32] width 76 height 8
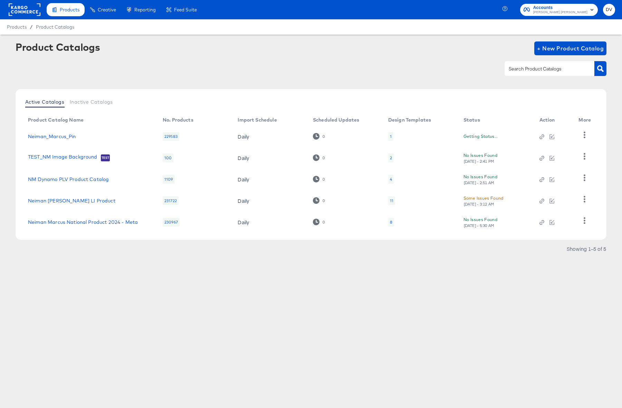
click at [30, 13] on rect at bounding box center [25, 9] width 32 height 12
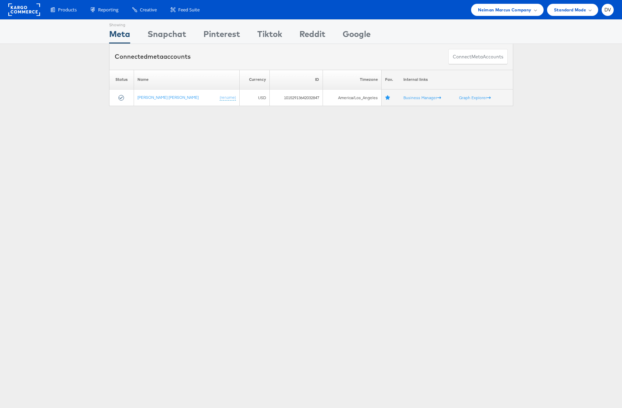
click at [487, 2] on div "Products Product Catalogs Enhance Your Product Catalog, Map Them to Publishers,…" at bounding box center [311, 9] width 622 height 19
click at [490, 6] on span "Neiman Marcus Company" at bounding box center [504, 9] width 53 height 7
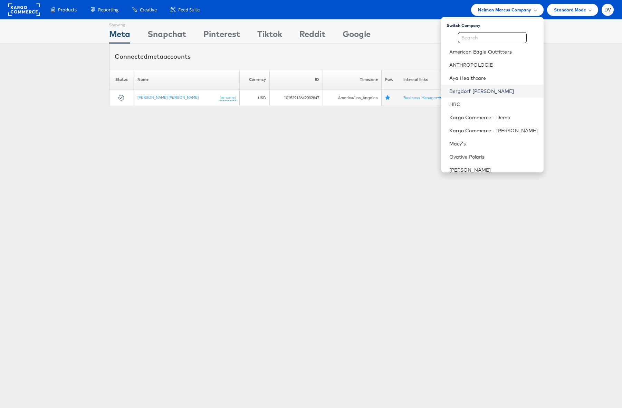
click at [492, 89] on link "Bergdorf [PERSON_NAME]" at bounding box center [493, 91] width 89 height 7
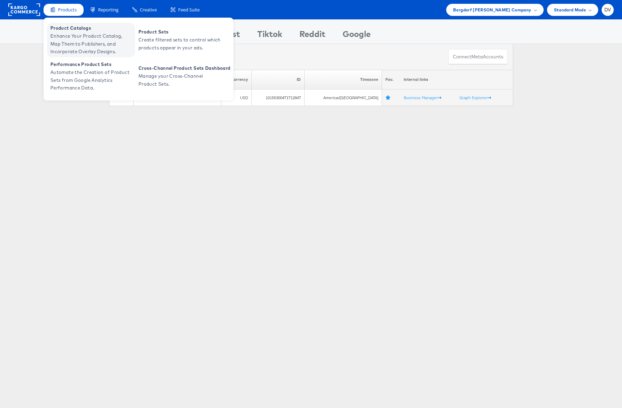
click at [76, 27] on span "Product Catalogs" at bounding box center [91, 28] width 83 height 8
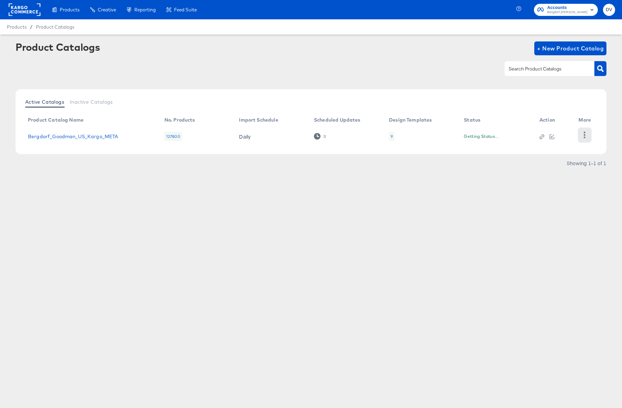
click at [581, 132] on button "button" at bounding box center [585, 135] width 12 height 14
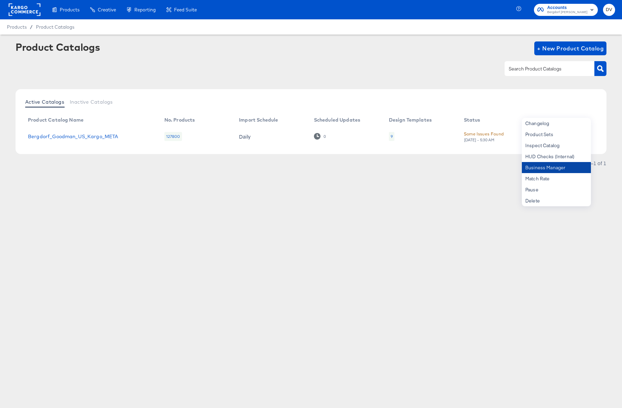
click at [562, 164] on div "Business Manager" at bounding box center [556, 167] width 69 height 11
click at [325, 216] on div "Products Creative Reporting Feed Suite Accounts Bergdorf Goodman DV Products / …" at bounding box center [311, 204] width 622 height 408
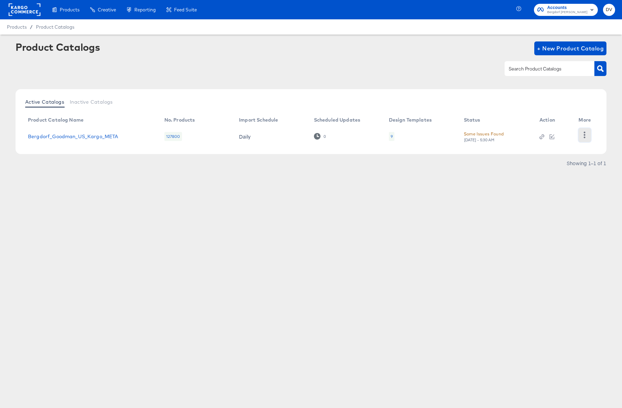
click at [585, 136] on icon "button" at bounding box center [584, 135] width 7 height 7
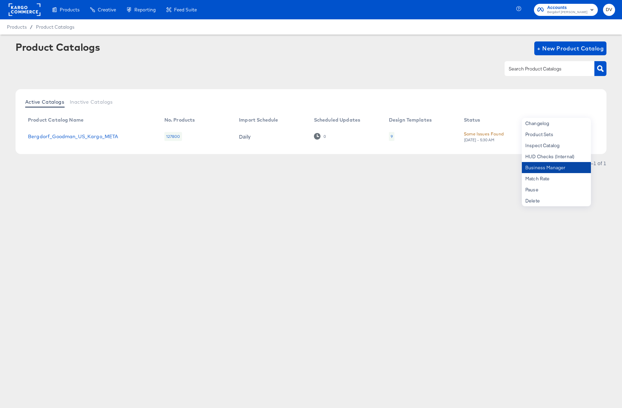
click at [569, 168] on div "Business Manager" at bounding box center [556, 167] width 69 height 11
click at [248, 228] on div "Products Creative Reporting Feed Suite Accounts Bergdorf Goodman DV Products / …" at bounding box center [311, 204] width 622 height 408
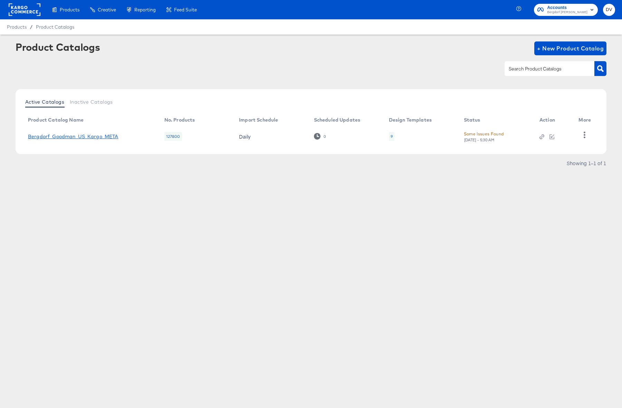
click at [112, 137] on link "Bergdorf_Goodman_US_Kargo_META" at bounding box center [73, 137] width 91 height 6
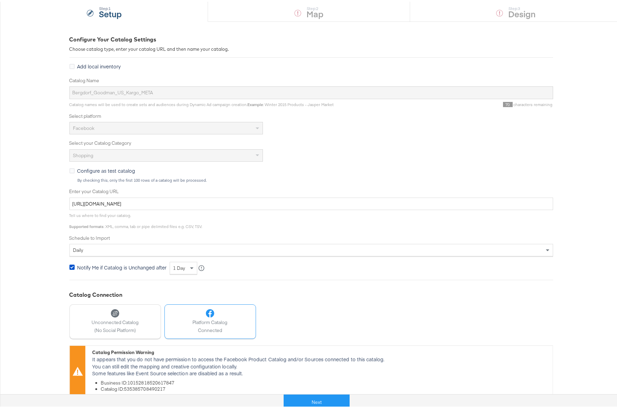
scroll to position [76, 0]
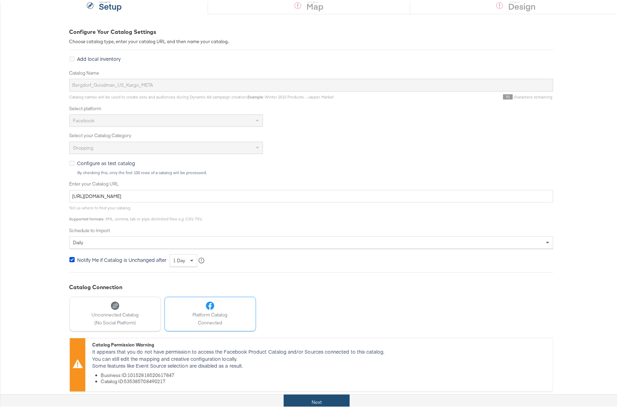
click at [308, 403] on button "Next" at bounding box center [317, 401] width 66 height 16
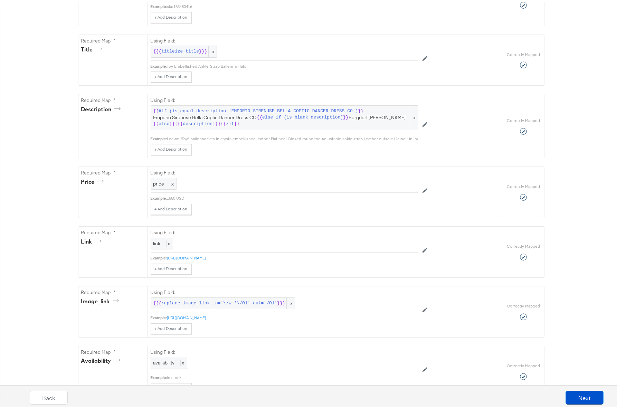
scroll to position [0, 0]
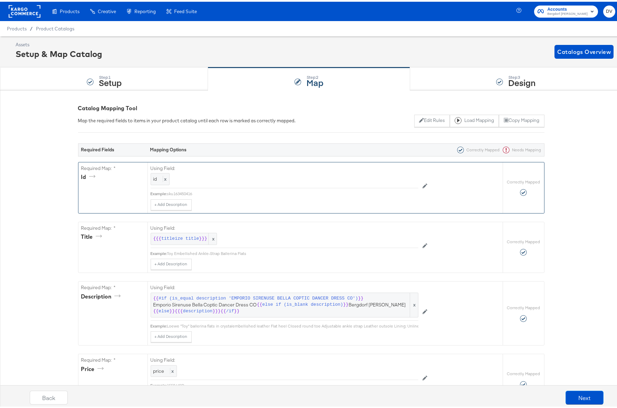
click at [177, 192] on div "sku163450416" at bounding box center [292, 192] width 251 height 6
copy div "sku163450416"
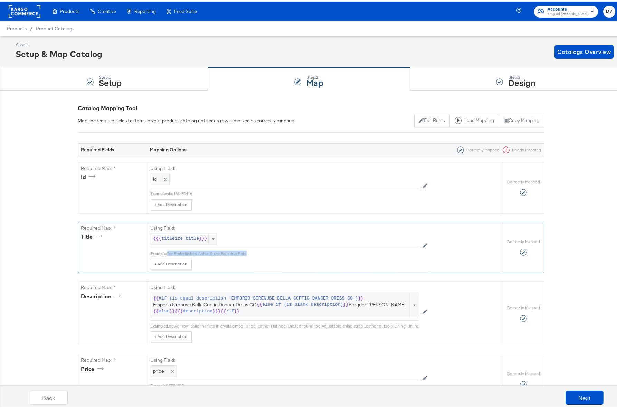
drag, startPoint x: 243, startPoint y: 252, endPoint x: 166, endPoint y: 254, distance: 77.4
click at [167, 254] on div "Toy Embellished Ankle-Strap Ballerina Flats" at bounding box center [292, 252] width 251 height 6
copy div "Toy Embellished Ankle-Strap Ballerina Flats"
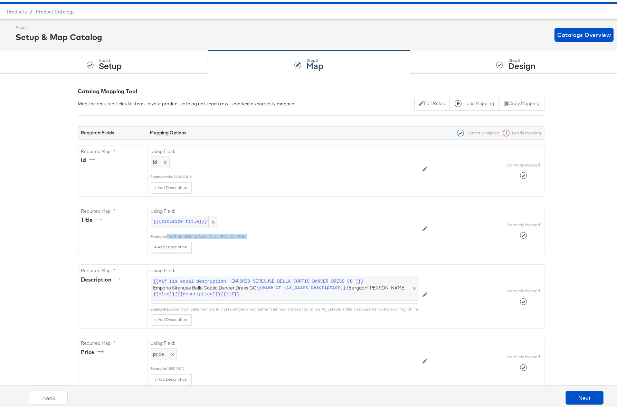
scroll to position [122, 0]
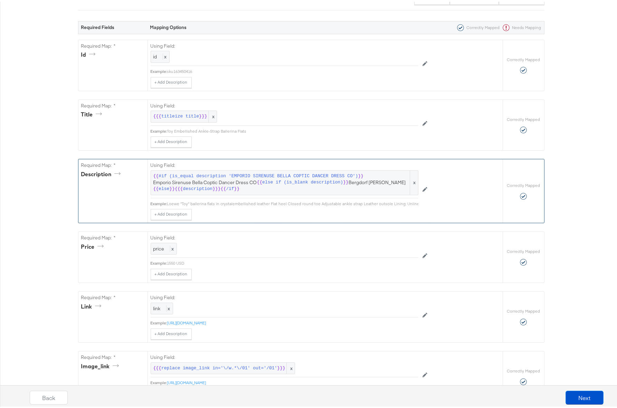
click at [259, 201] on div "Loewe "Toy" ballerina flats in crystalembellished leather Flat heel Closed roun…" at bounding box center [322, 202] width 310 height 6
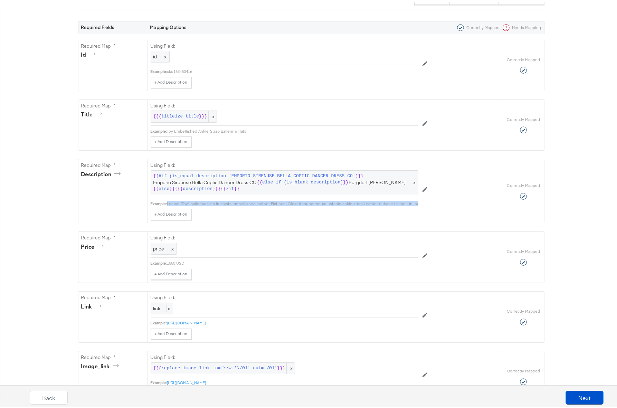
copy div "Loewe "Toy" ballerina flats in crystalembellished leather Flat heel Closed roun…"
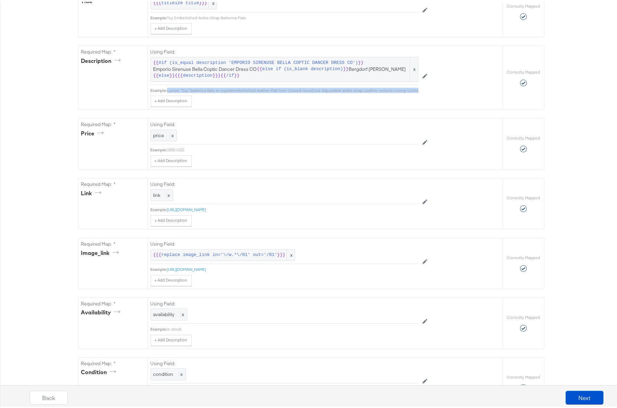
scroll to position [288, 0]
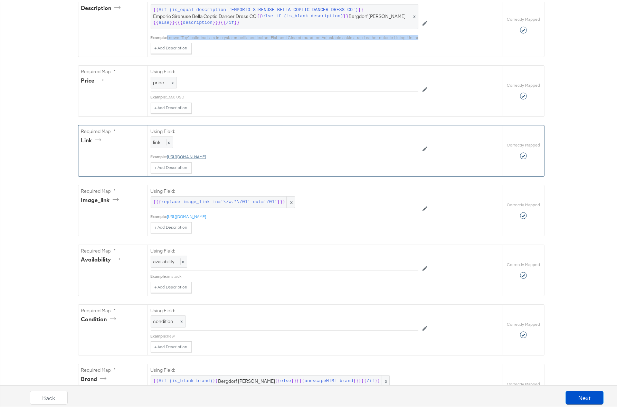
drag, startPoint x: 370, startPoint y: 161, endPoint x: 166, endPoint y: 162, distance: 204.5
click at [167, 158] on div "https://www.bergdorfgoodman.com/p/loewe-toy-embellished-ankle-strap-ballerina-f…" at bounding box center [292, 155] width 251 height 6
copy link "https://www.bergdorfgoodman.com/p/loewe-toy-embellished-ankle-strap-ballerina-f…"
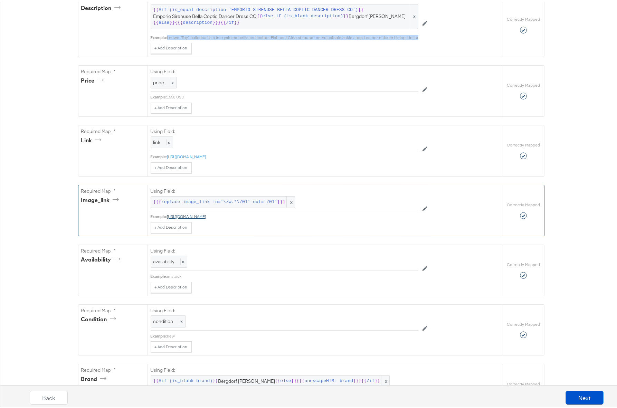
drag, startPoint x: 363, startPoint y: 220, endPoint x: 166, endPoint y: 222, distance: 196.6
click at [167, 218] on div "https://media.bergdorfgoodman.com/f_auto,q_auto,b_auto,w_1024,h_1024,c_pad/01/b…" at bounding box center [292, 215] width 251 height 6
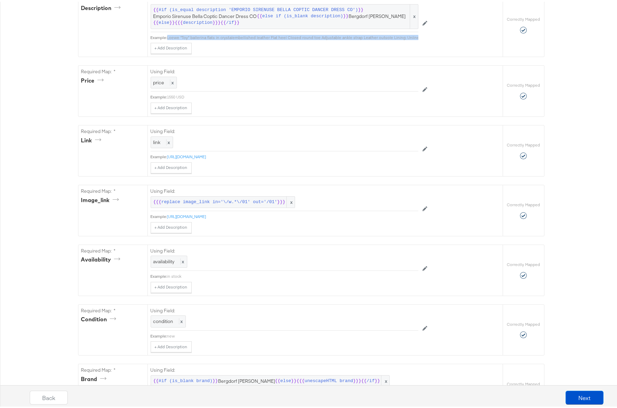
copy link "https://media.bergdorfgoodman.com/f_auto,q_auto,b_auto,w_1024,h_1024,c_pad/01/b…"
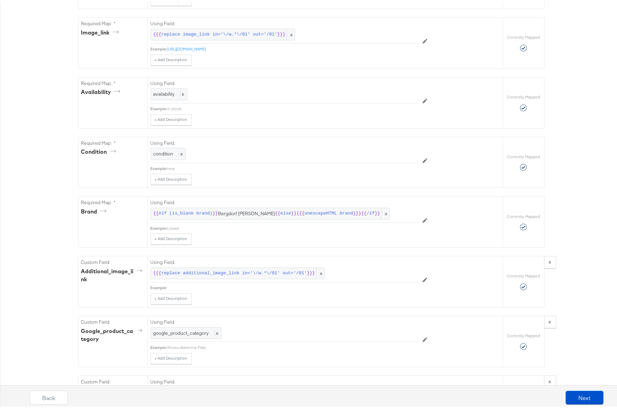
scroll to position [482, 0]
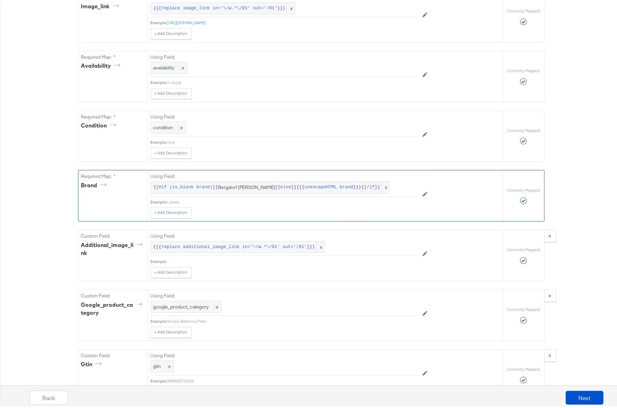
click at [172, 203] on div "Loewe" at bounding box center [292, 201] width 251 height 6
copy div "Loewe"
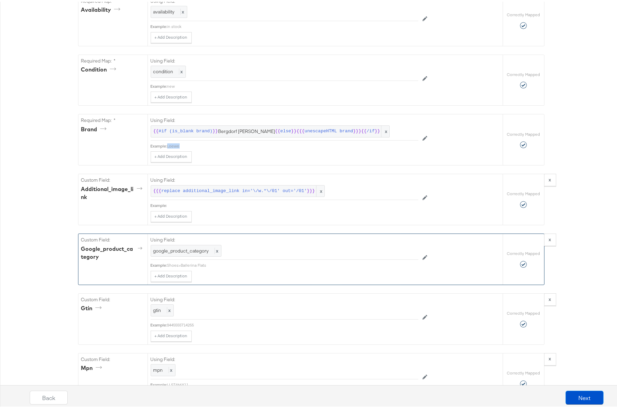
scroll to position [582, 0]
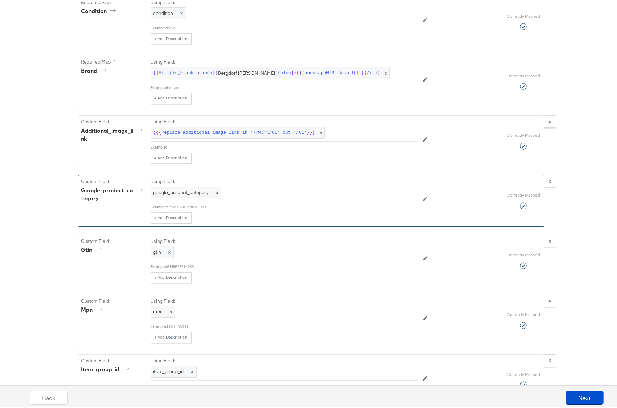
scroll to position [613, 0]
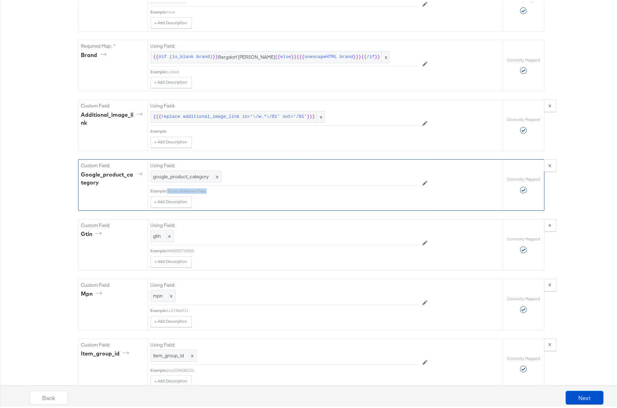
drag, startPoint x: 207, startPoint y: 195, endPoint x: 166, endPoint y: 196, distance: 40.8
click at [167, 192] on div "Shoes>Ballerina Flats" at bounding box center [292, 190] width 251 height 6
copy div "Shoes>Ballerina Flats"
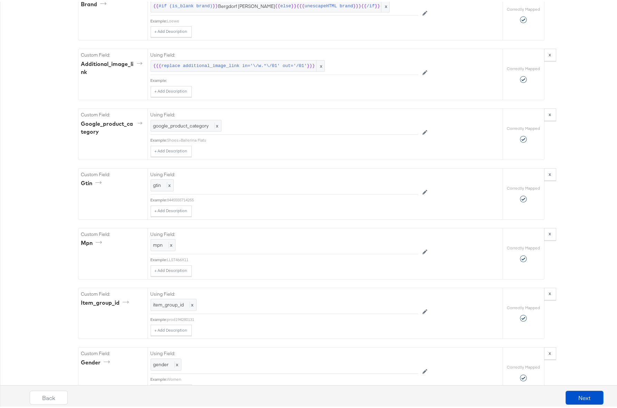
scroll to position [680, 0]
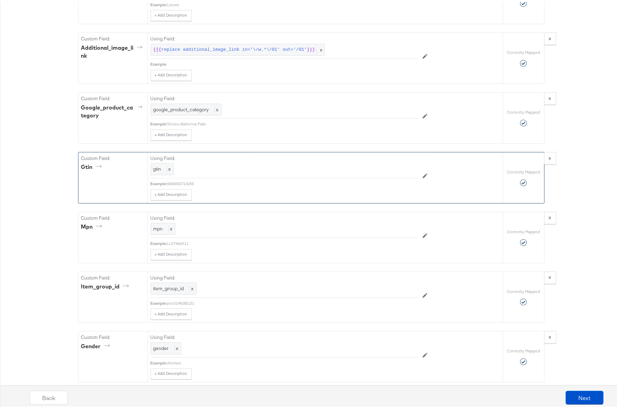
click at [188, 185] on div "8445555714255" at bounding box center [292, 182] width 251 height 6
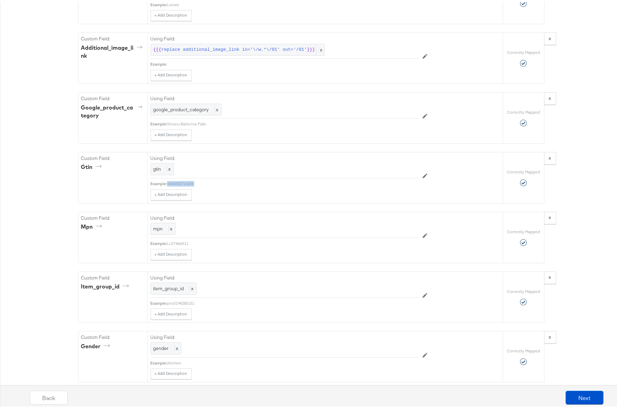
copy div "8445555714255"
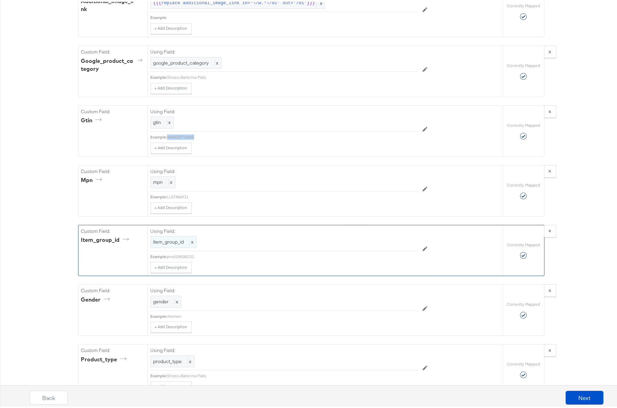
scroll to position [743, 0]
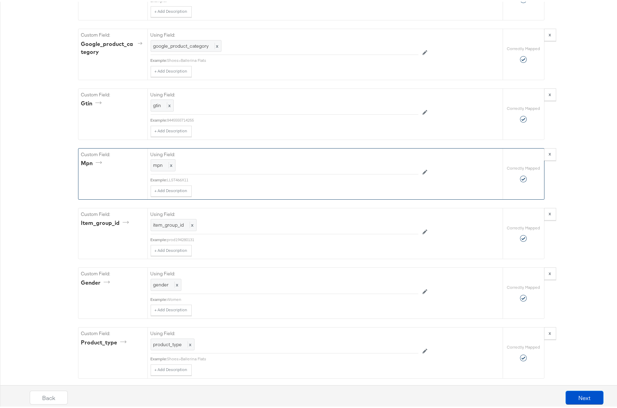
click at [171, 181] on div "LLST466X11" at bounding box center [292, 179] width 251 height 6
copy div "LLST466X11"
click at [189, 241] on div "prod194280131" at bounding box center [292, 238] width 251 height 6
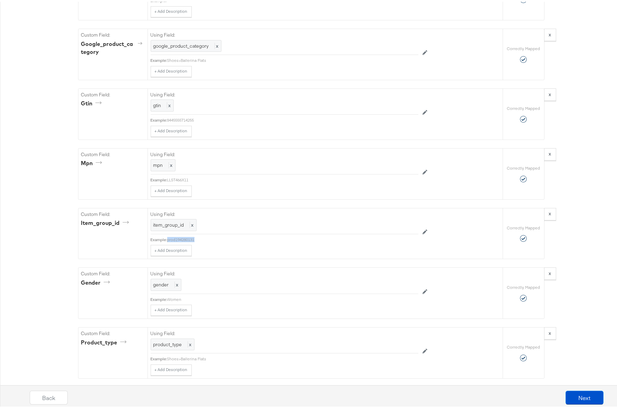
copy div "prod194280131"
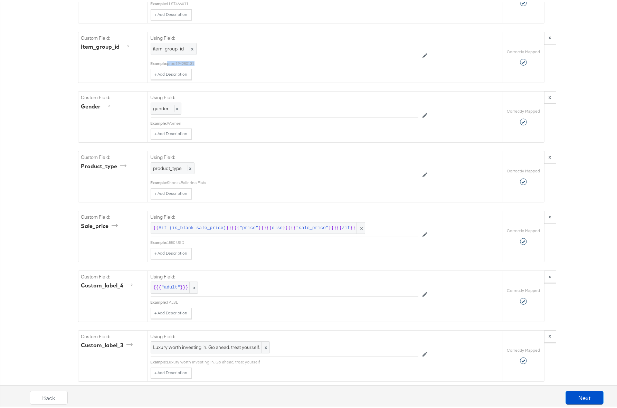
scroll to position [922, 0]
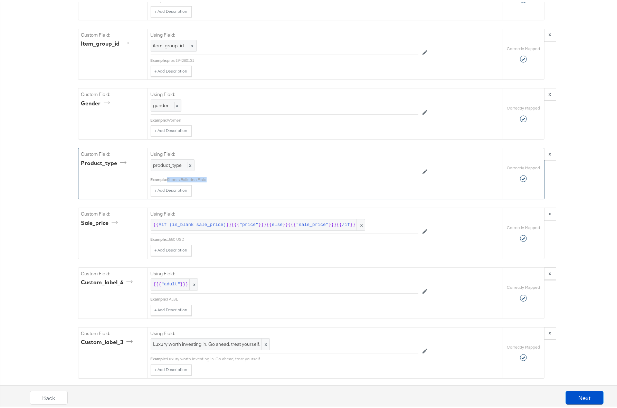
drag, startPoint x: 198, startPoint y: 183, endPoint x: 164, endPoint y: 184, distance: 33.9
click at [164, 181] on div "Example: Shoes>Ballerina Flats" at bounding box center [285, 178] width 268 height 6
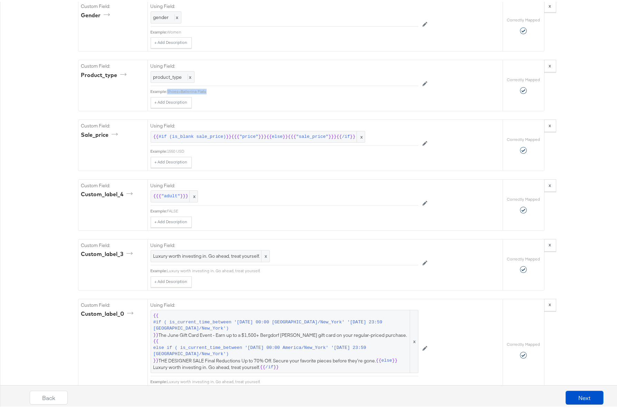
scroll to position [1031, 0]
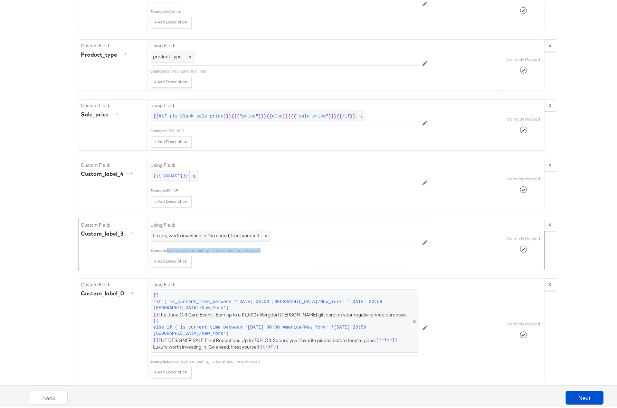
drag, startPoint x: 251, startPoint y: 255, endPoint x: 166, endPoint y: 255, distance: 85.0
click at [167, 252] on div "Luxury worth investing in. Go ahead, treat yourself." at bounding box center [292, 249] width 251 height 6
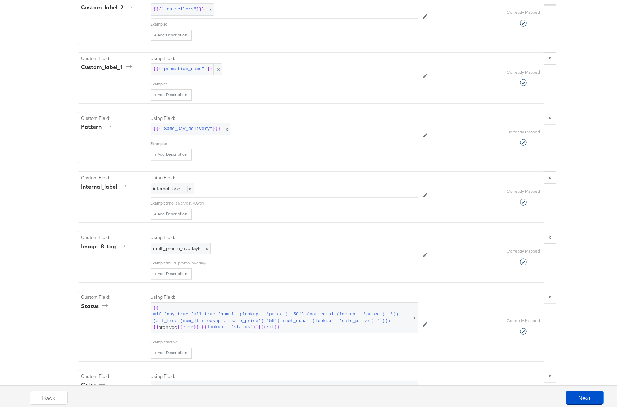
scroll to position [1432, 0]
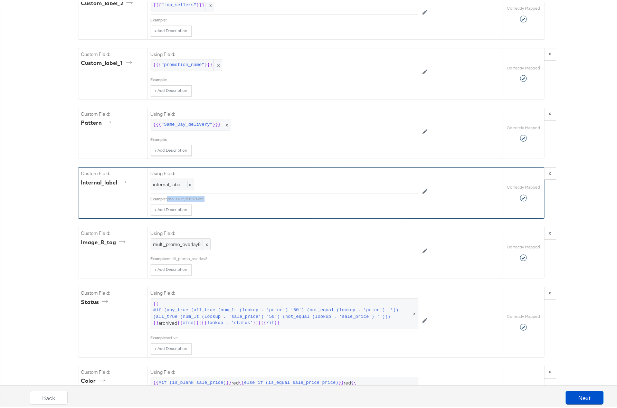
drag, startPoint x: 216, startPoint y: 198, endPoint x: 165, endPoint y: 198, distance: 51.5
click at [165, 198] on div "Example: ['no_sale','d1970wb']" at bounding box center [285, 198] width 268 height 6
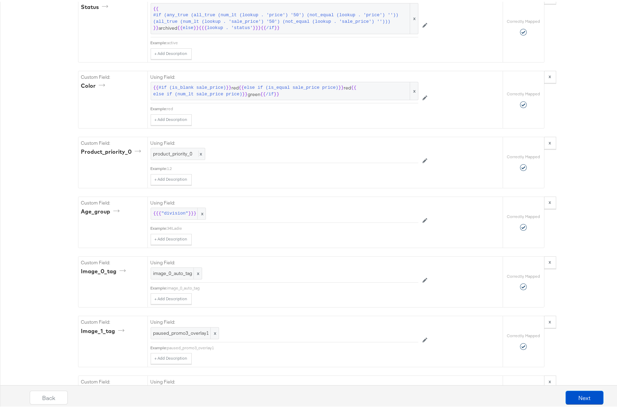
scroll to position [1727, 0]
drag, startPoint x: 181, startPoint y: 227, endPoint x: 165, endPoint y: 226, distance: 15.6
click at [167, 226] on div "34|Ladie" at bounding box center [292, 227] width 251 height 6
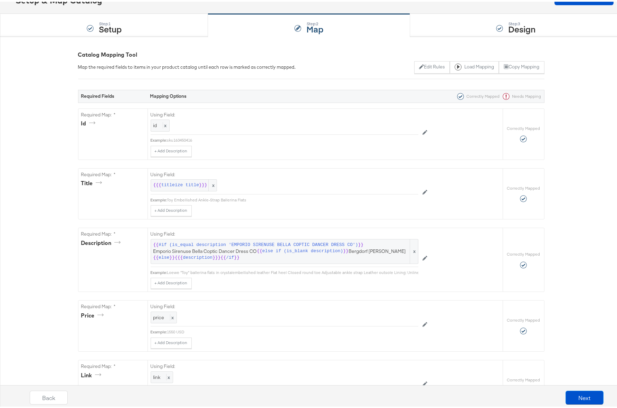
scroll to position [0, 0]
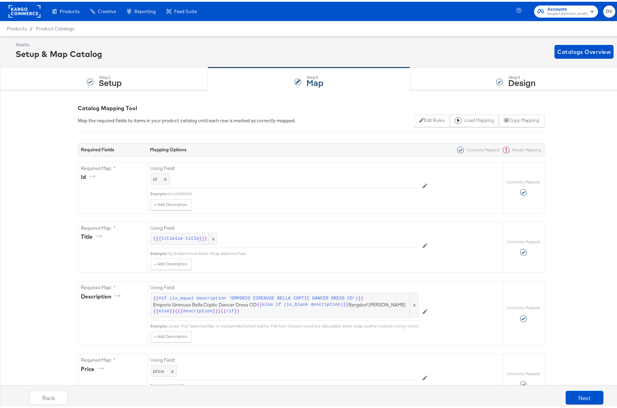
click at [27, 14] on rect at bounding box center [25, 9] width 32 height 12
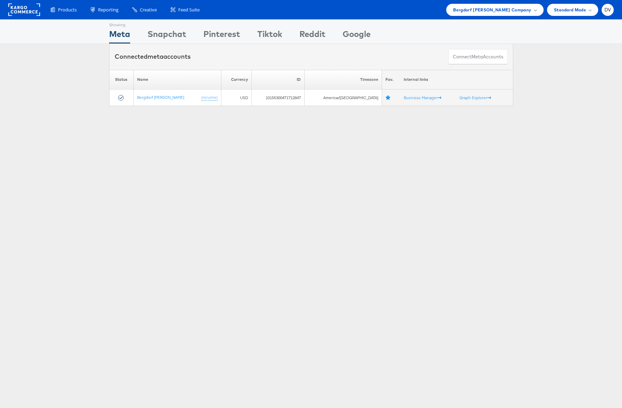
click at [23, 6] on rect at bounding box center [24, 9] width 32 height 12
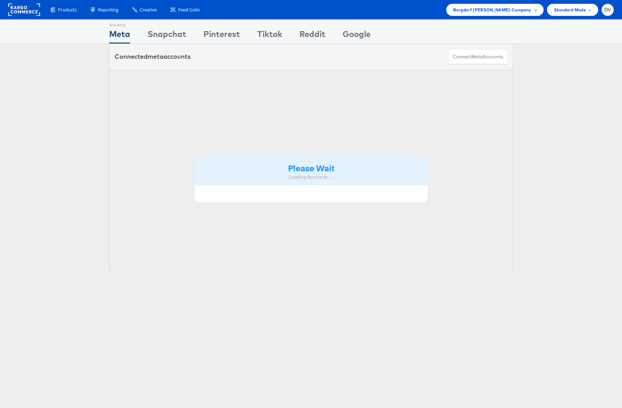
click at [494, 8] on span "Bergdorf [PERSON_NAME] Company" at bounding box center [492, 9] width 78 height 7
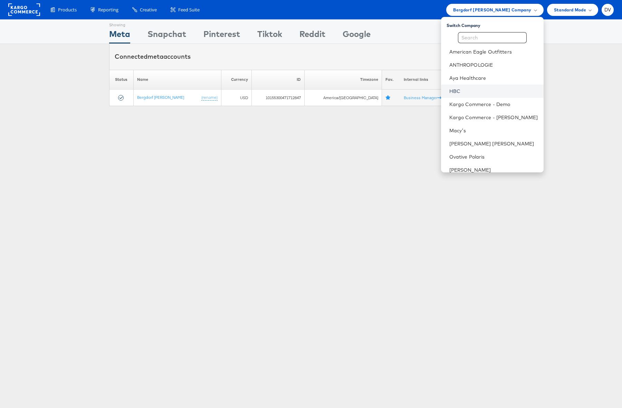
click at [477, 91] on link "HBC" at bounding box center [493, 91] width 89 height 7
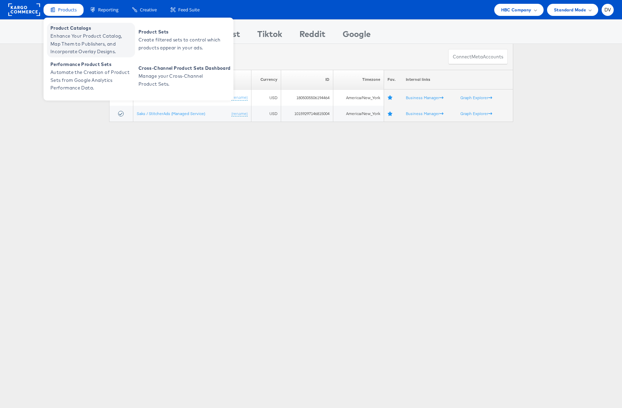
click at [64, 37] on span "Enhance Your Product Catalog, Map Them to Publishers, and Incorporate Overlay D…" at bounding box center [91, 43] width 83 height 23
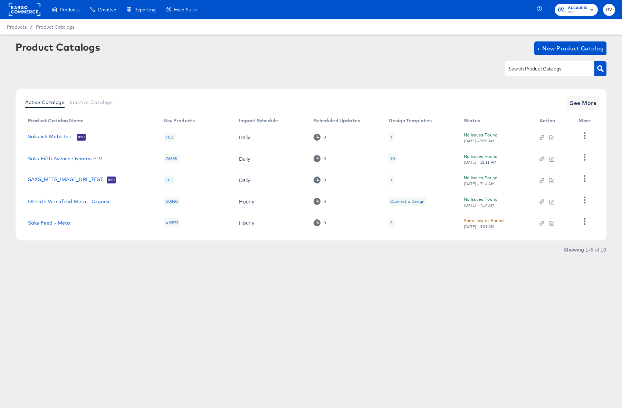
click at [64, 223] on link "Saks Feed - Meta" at bounding box center [49, 223] width 42 height 6
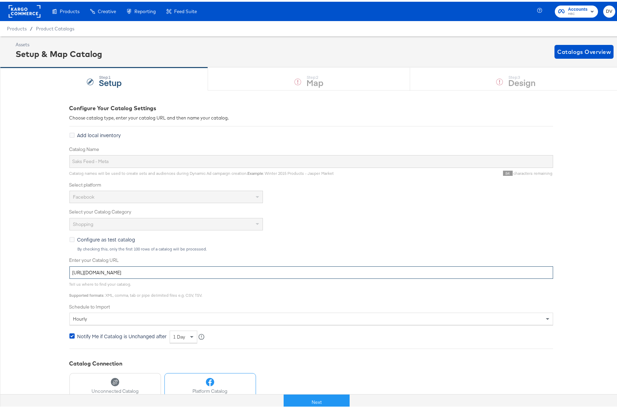
click at [153, 272] on input "[URL][DOMAIN_NAME]" at bounding box center [311, 271] width 484 height 13
click at [320, 400] on button "Next" at bounding box center [317, 401] width 66 height 16
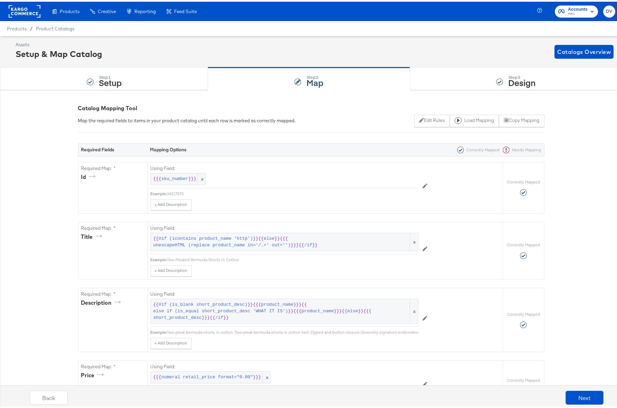
click at [23, 10] on rect at bounding box center [25, 9] width 32 height 12
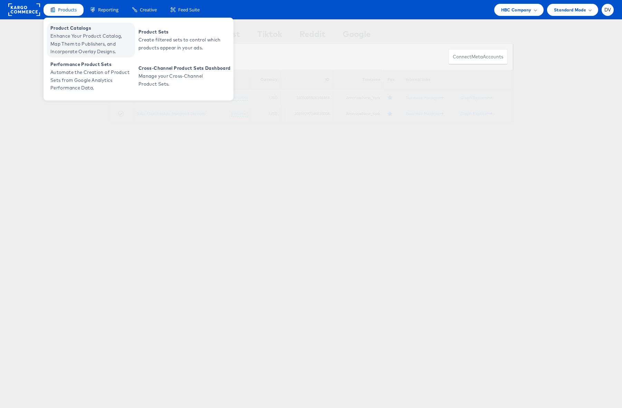
click at [70, 42] on span "Enhance Your Product Catalog, Map Them to Publishers, and Incorporate Overlay D…" at bounding box center [91, 43] width 83 height 23
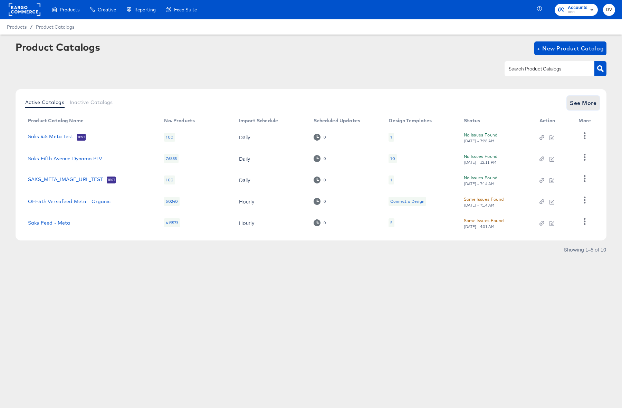
click at [597, 105] on span "See More" at bounding box center [583, 103] width 27 height 10
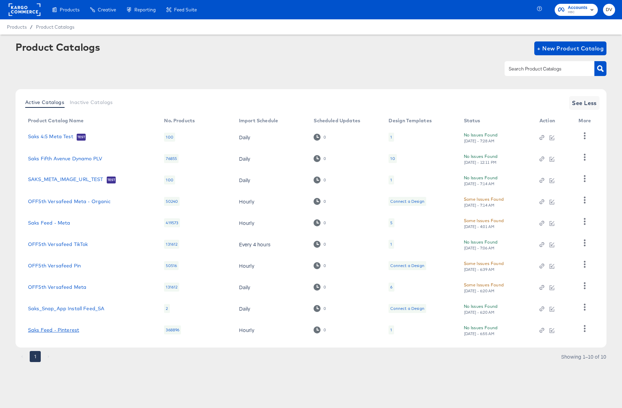
click at [65, 331] on link "Saks Feed - Pinterest" at bounding box center [53, 330] width 51 height 6
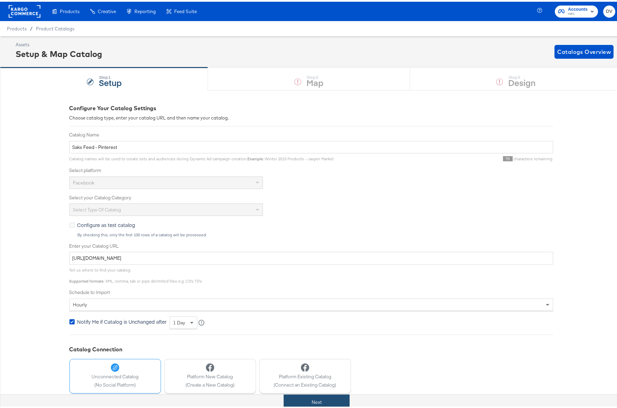
click at [310, 404] on button "Next" at bounding box center [317, 401] width 66 height 16
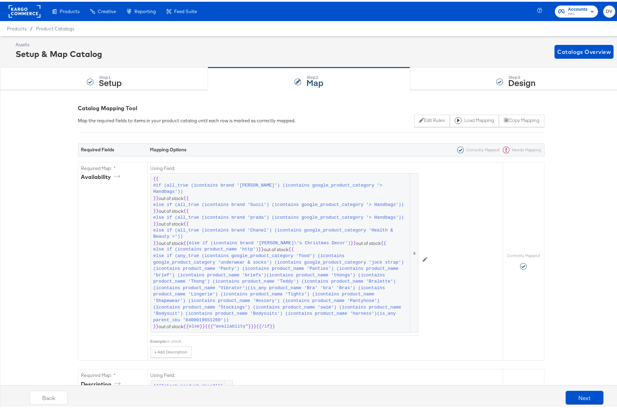
click at [30, 10] on rect at bounding box center [25, 9] width 32 height 12
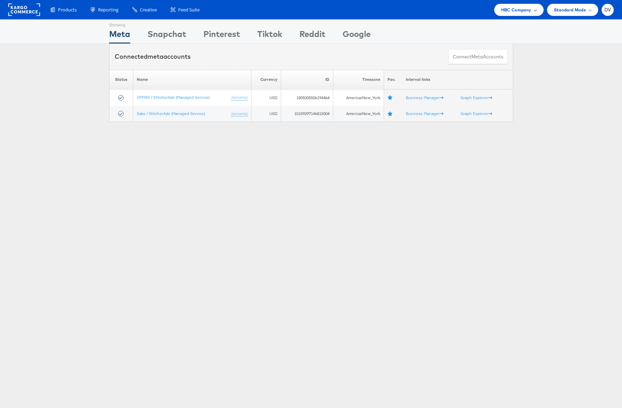
click at [508, 10] on span "HBC Company" at bounding box center [516, 9] width 30 height 7
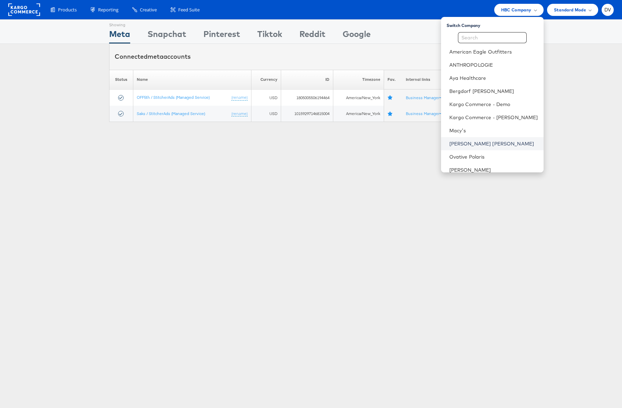
click at [476, 142] on link "[PERSON_NAME] [PERSON_NAME]" at bounding box center [493, 143] width 89 height 7
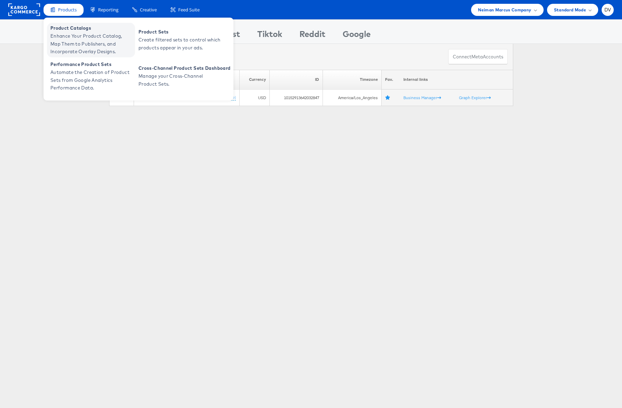
click at [76, 48] on span "Enhance Your Product Catalog, Map Them to Publishers, and Incorporate Overlay D…" at bounding box center [91, 43] width 83 height 23
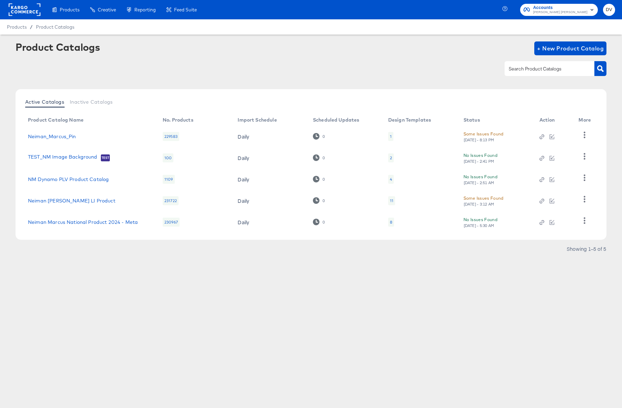
click at [441, 348] on div "Products Creative Reporting Feed Suite Accounts Neiman Marcus DV Products / Pro…" at bounding box center [311, 204] width 622 height 408
click at [113, 222] on link "Neiman Marcus National Product 2024 - Meta" at bounding box center [83, 222] width 110 height 6
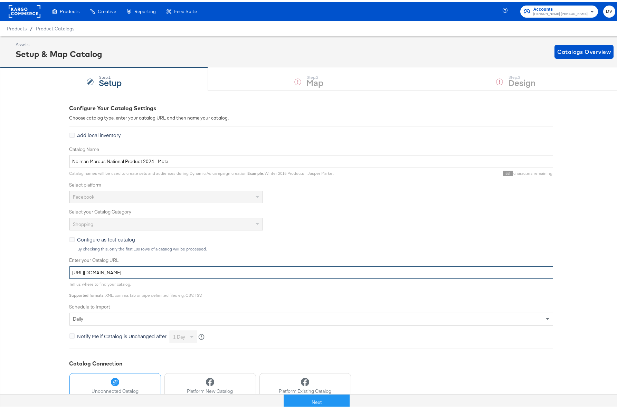
click at [226, 273] on input "[URL][DOMAIN_NAME]" at bounding box center [311, 271] width 484 height 13
click at [226, 273] on input "https://ace.stitcherads.com/exports/423/universal/none/universal/export.tsv.gz" at bounding box center [311, 271] width 484 height 13
click at [318, 403] on button "Next" at bounding box center [317, 401] width 66 height 16
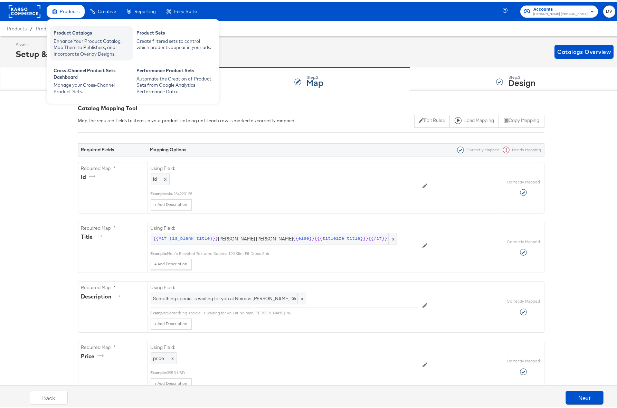
click at [70, 31] on div "Product Catalogs" at bounding box center [92, 32] width 76 height 8
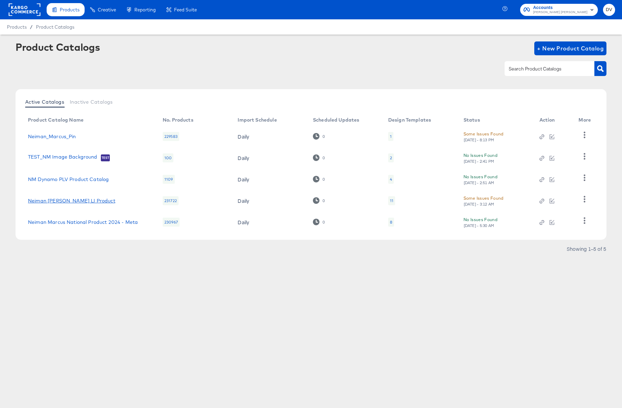
click at [74, 201] on link "Neiman Marcus Dentsu LI Product" at bounding box center [71, 201] width 87 height 6
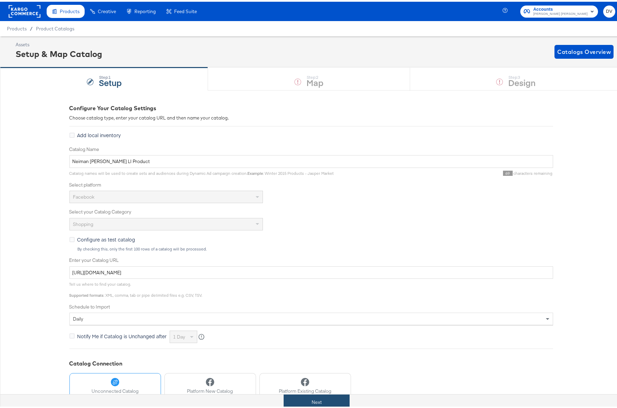
click at [321, 399] on button "Next" at bounding box center [317, 401] width 66 height 16
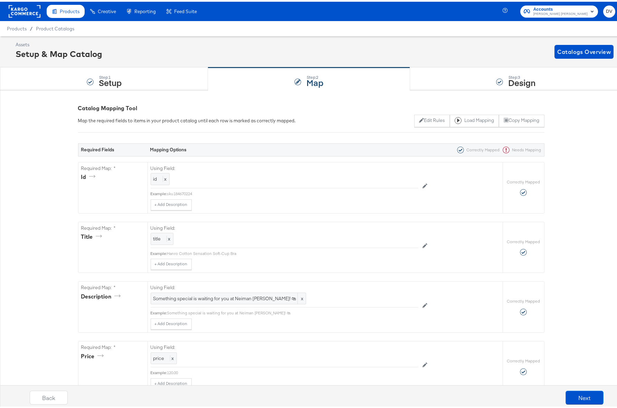
click at [38, 9] on rect at bounding box center [25, 9] width 32 height 12
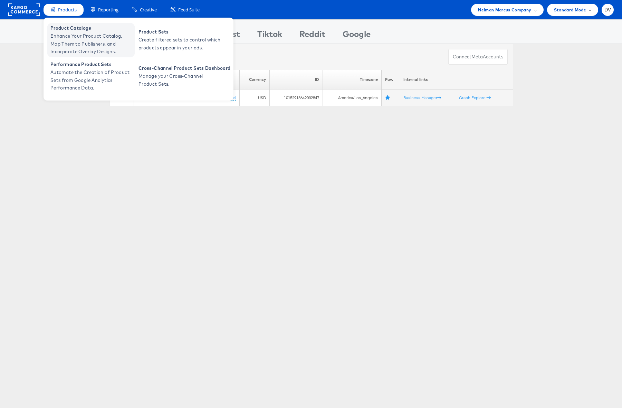
click at [60, 25] on span "Product Catalogs" at bounding box center [91, 28] width 83 height 8
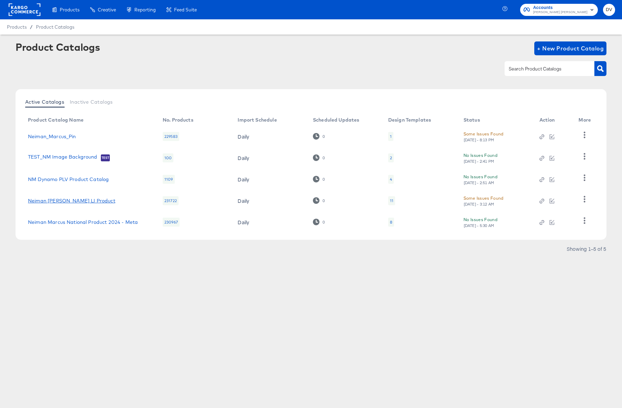
click at [88, 198] on link "Neiman Marcus Dentsu LI Product" at bounding box center [71, 201] width 87 height 6
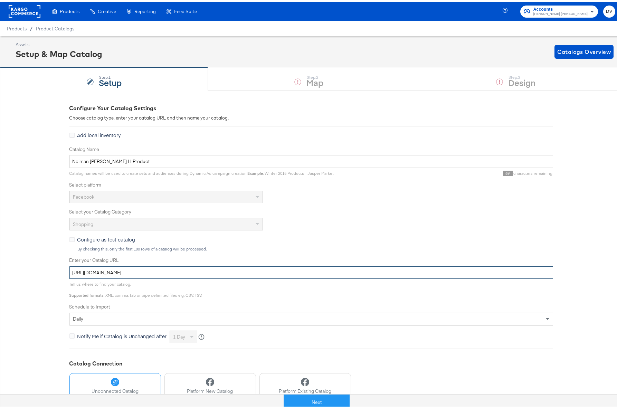
click at [128, 268] on input "https://ace.stitcherads.com/exports/326/universal/none/universal/export.tsv.gz" at bounding box center [311, 271] width 484 height 13
click at [330, 396] on button "Next" at bounding box center [317, 401] width 66 height 16
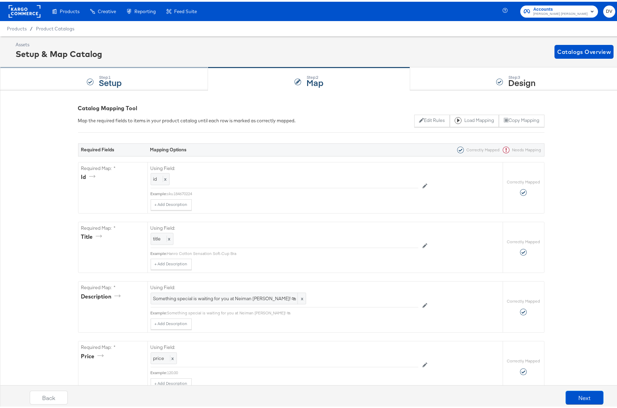
click at [166, 73] on div "Step: 1 Setup" at bounding box center [104, 77] width 208 height 23
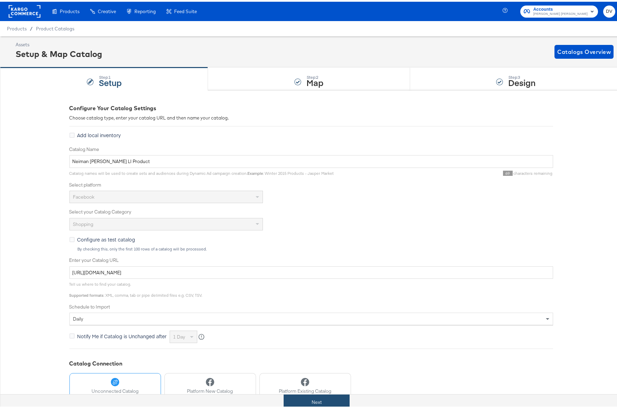
click at [318, 404] on button "Next" at bounding box center [317, 401] width 66 height 16
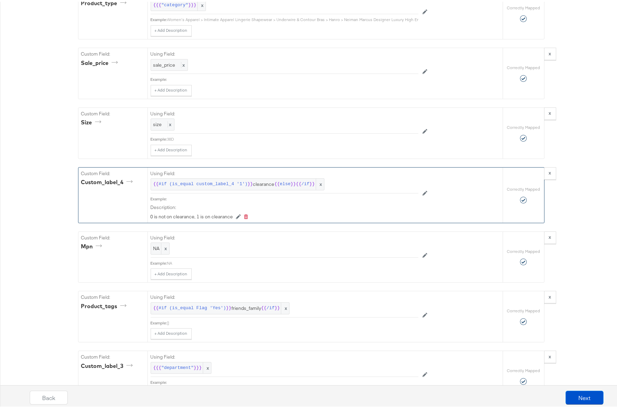
scroll to position [1125, 0]
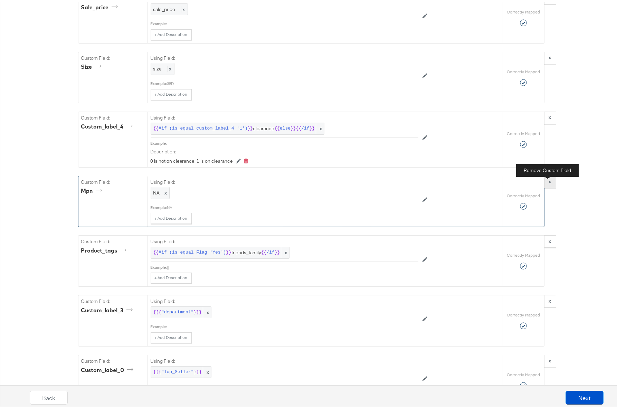
click at [550, 187] on button "x" at bounding box center [550, 180] width 12 height 12
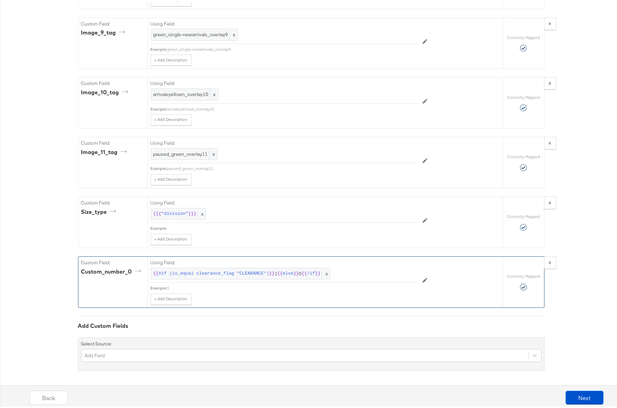
scroll to position [2304, 0]
click at [150, 357] on div "Add Field" at bounding box center [311, 353] width 460 height 13
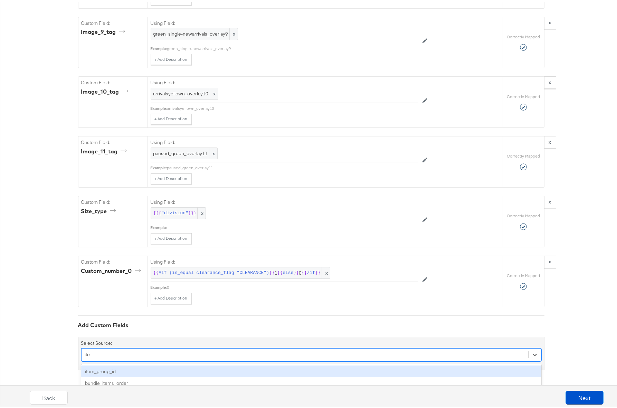
type input "item"
click at [157, 371] on div "item_group_id" at bounding box center [311, 370] width 460 height 12
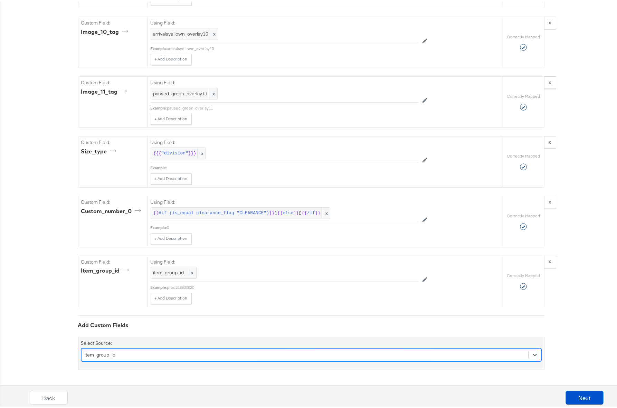
scroll to position [2364, 0]
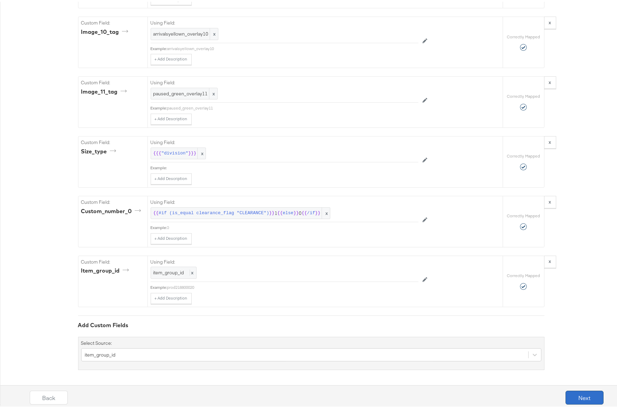
click at [572, 391] on button "Next" at bounding box center [585, 396] width 38 height 14
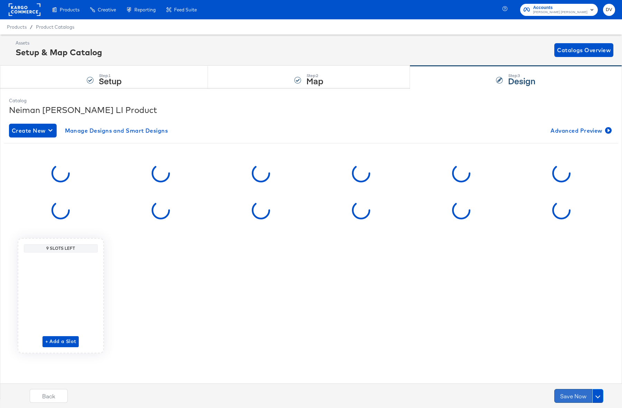
click at [571, 394] on button "Save Now" at bounding box center [574, 396] width 38 height 14
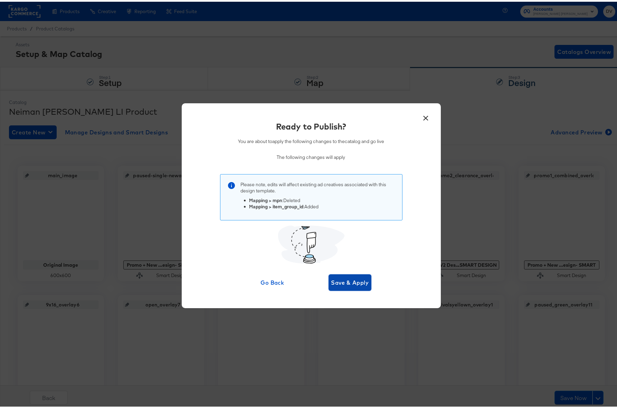
click at [363, 284] on span "Save & Apply" at bounding box center [350, 281] width 38 height 10
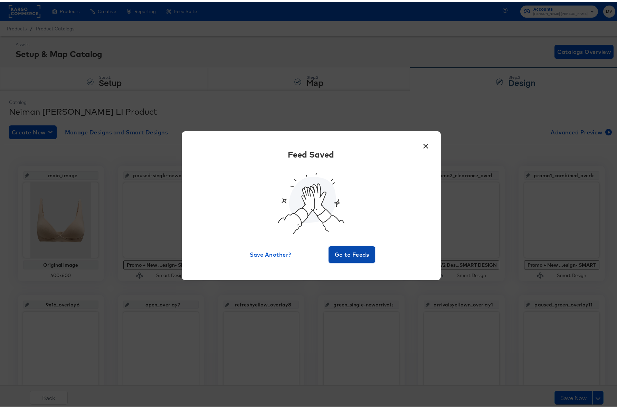
click at [365, 256] on span "Go to Feeds" at bounding box center [351, 253] width 41 height 10
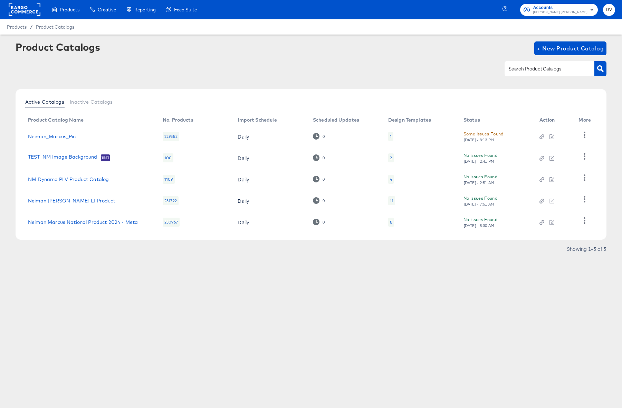
click at [23, 10] on rect at bounding box center [25, 9] width 32 height 12
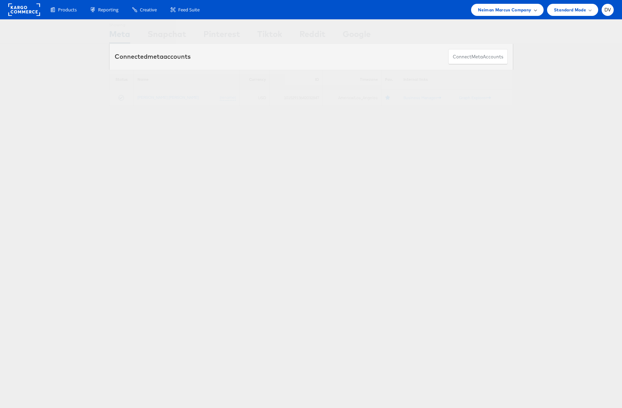
click at [516, 11] on span "Neiman Marcus Company" at bounding box center [504, 9] width 53 height 7
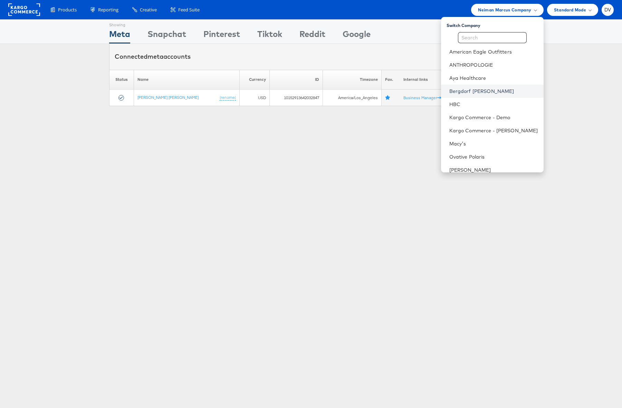
click at [492, 88] on link "Bergdorf [PERSON_NAME]" at bounding box center [493, 91] width 89 height 7
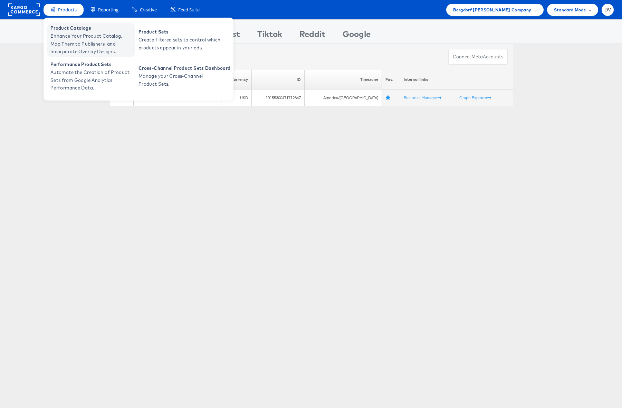
click at [68, 31] on span "Product Catalogs" at bounding box center [91, 28] width 83 height 8
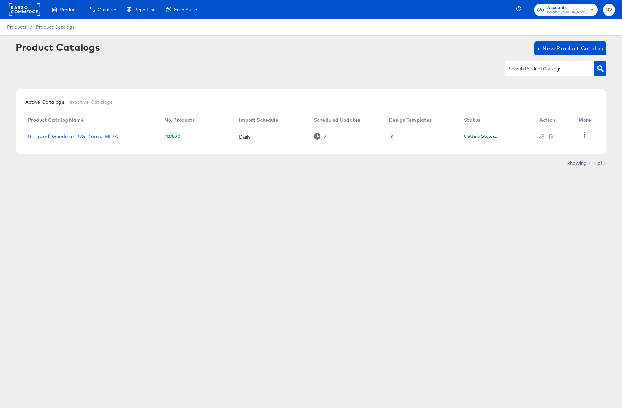
click at [97, 137] on link "Bergdorf_Goodman_US_Kargo_META" at bounding box center [73, 137] width 91 height 6
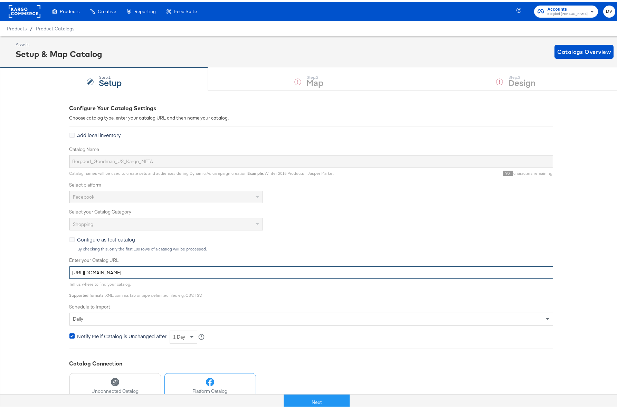
click at [221, 273] on input "[URL][DOMAIN_NAME]" at bounding box center [311, 271] width 484 height 13
